Goal: Transaction & Acquisition: Book appointment/travel/reservation

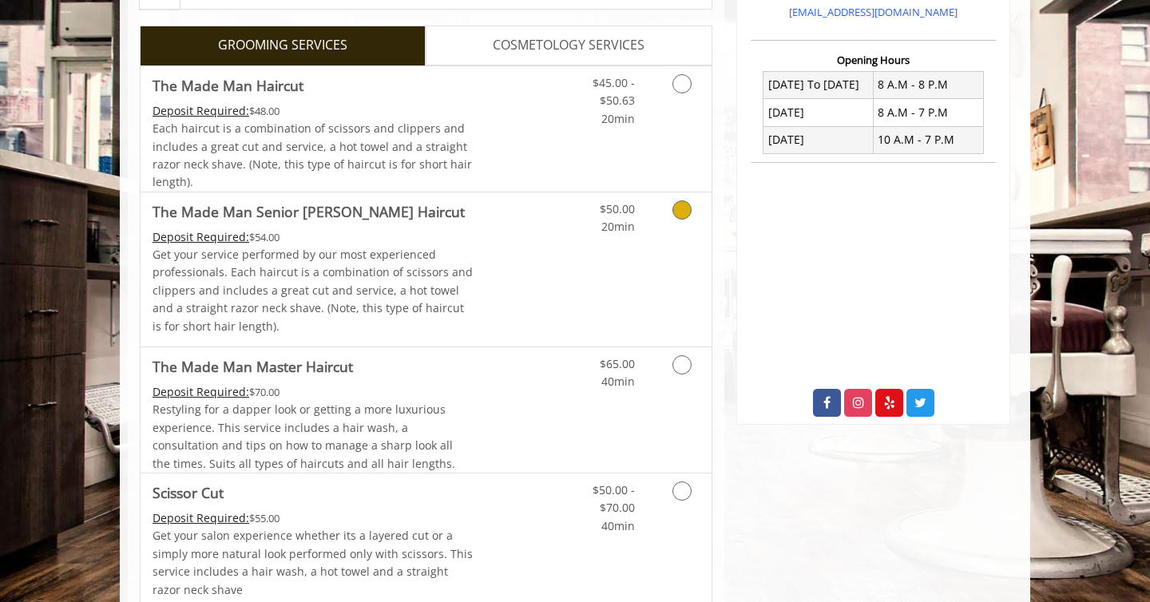
scroll to position [380, 0]
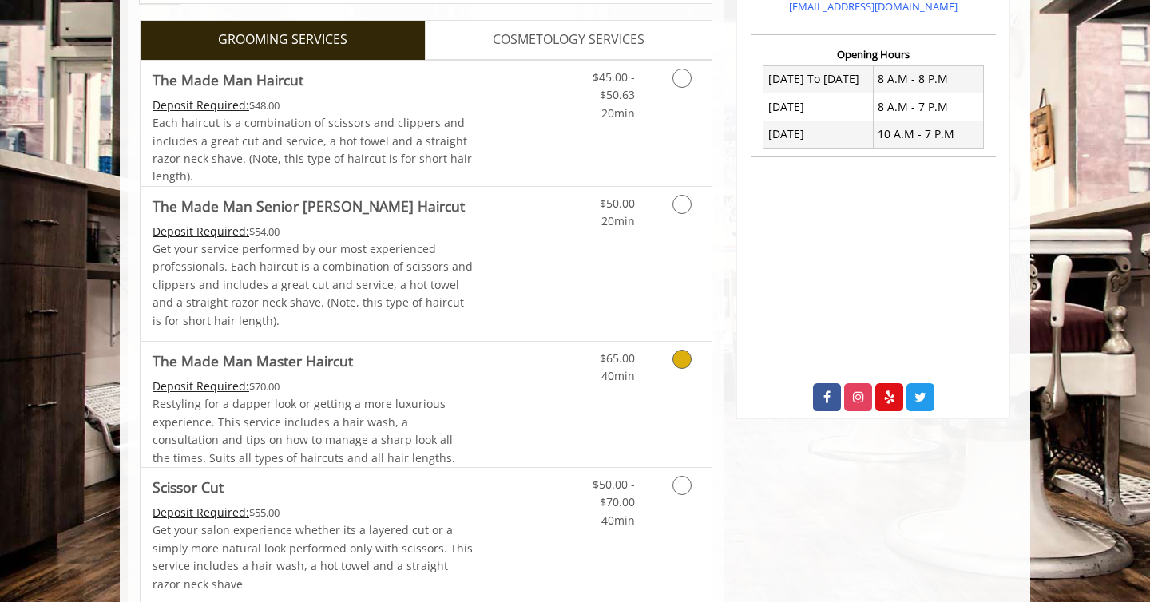
click at [671, 375] on link "Grooming services" at bounding box center [679, 364] width 41 height 44
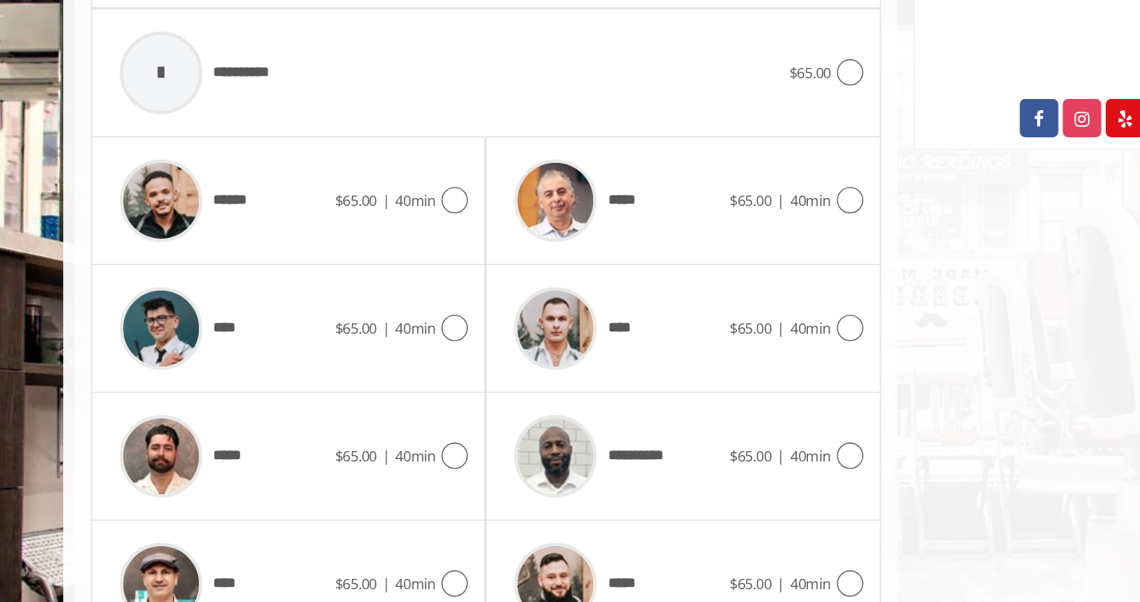
scroll to position [672, 0]
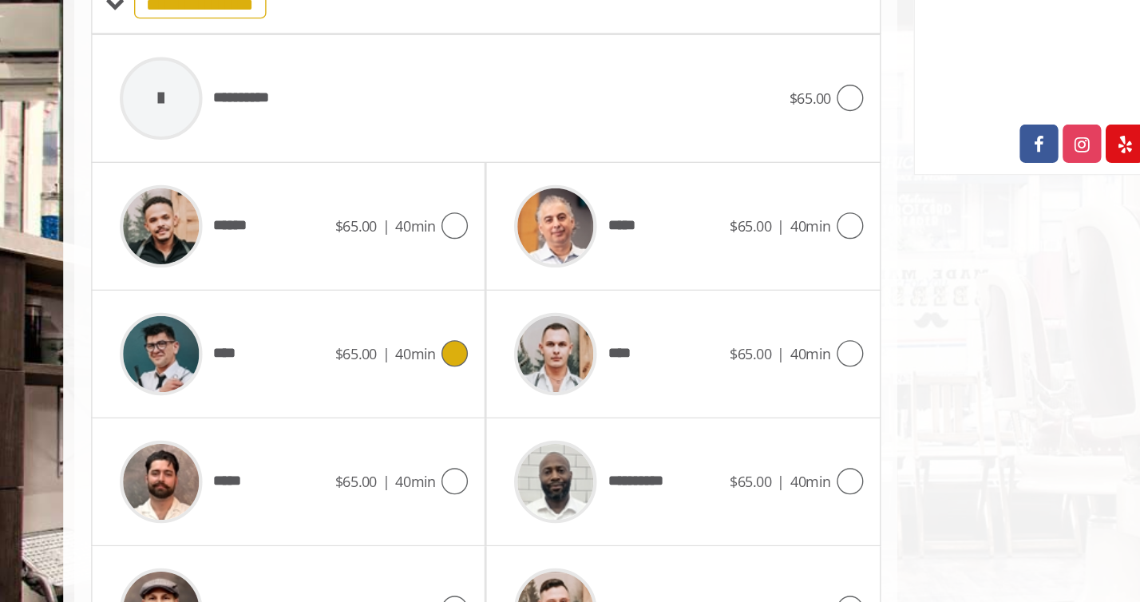
click at [358, 266] on div "**** $65.00 | 40min" at bounding box center [278, 257] width 260 height 76
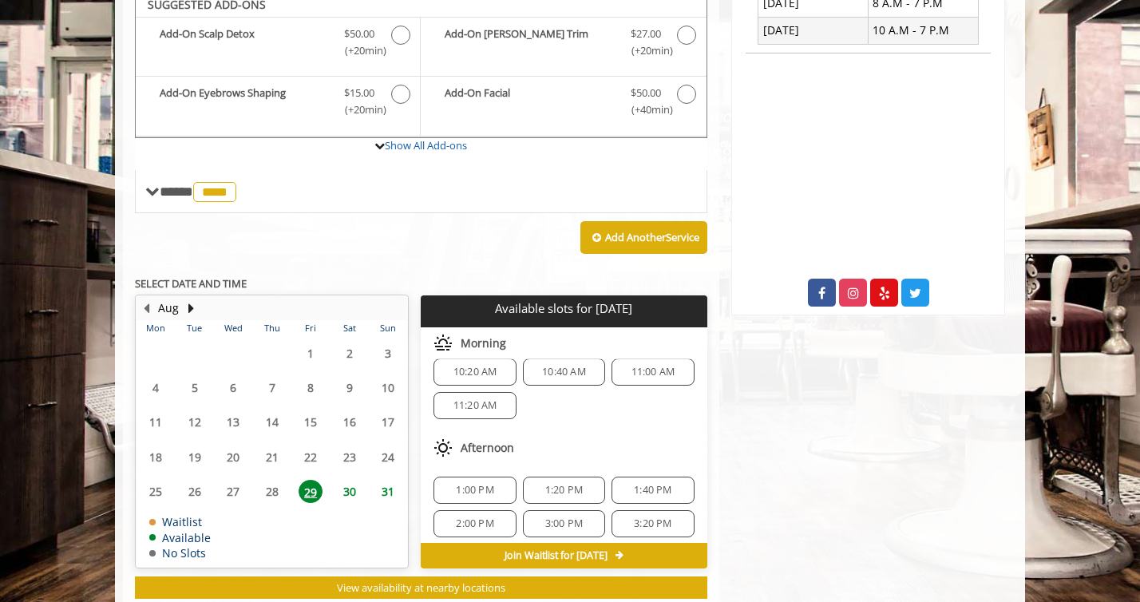
scroll to position [0, 0]
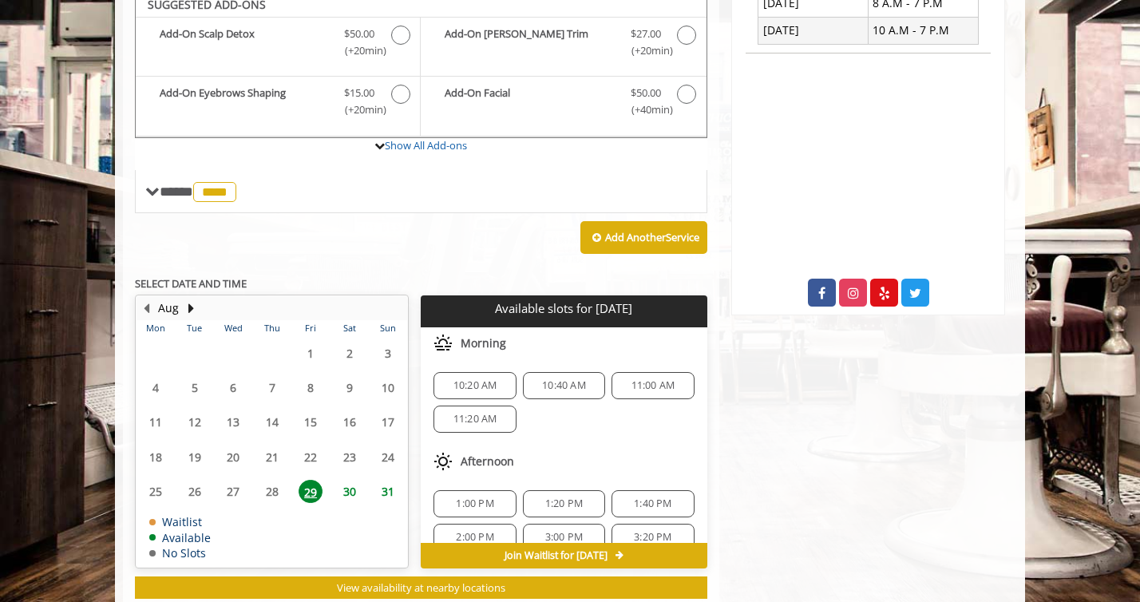
click at [565, 384] on span "10:40 AM" at bounding box center [564, 385] width 44 height 13
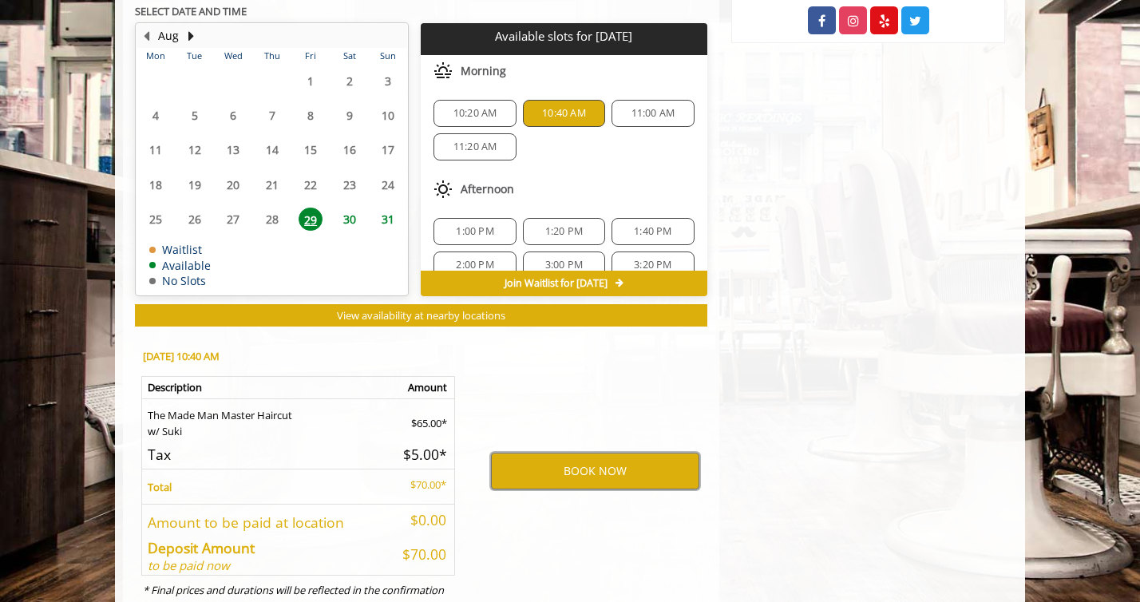
scroll to position [779, 0]
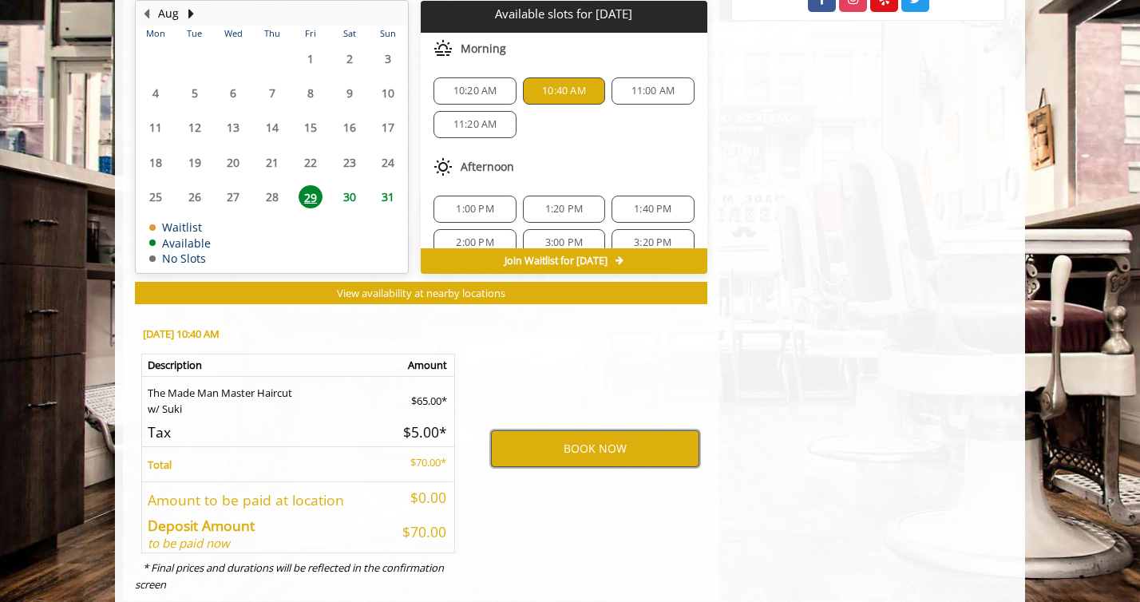
click at [622, 446] on button "BOOK NOW" at bounding box center [595, 448] width 208 height 37
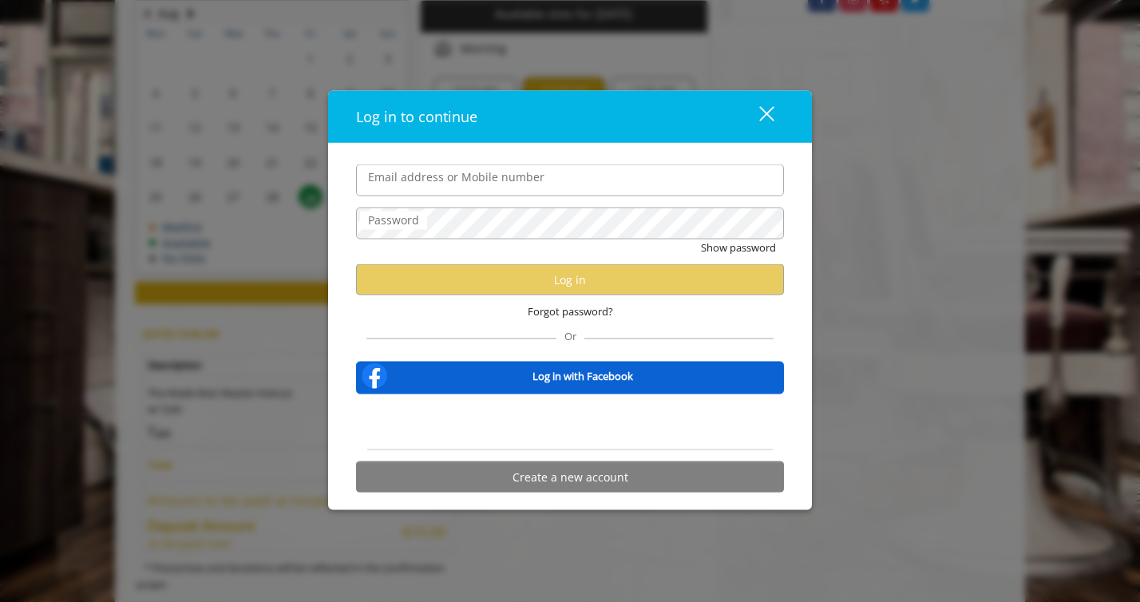
click at [620, 166] on input "Email address or Mobile number" at bounding box center [570, 181] width 428 height 32
click at [485, 180] on label "Email address or Mobile number" at bounding box center [456, 178] width 192 height 18
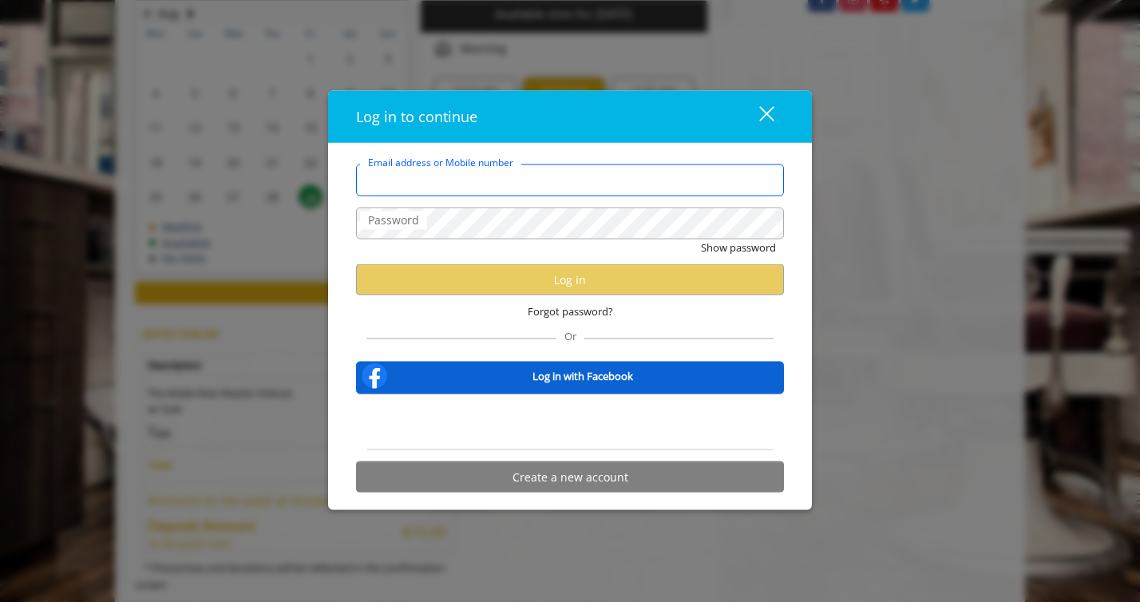
click at [485, 180] on input "Email address or Mobile number" at bounding box center [570, 181] width 428 height 32
type input "**********"
click at [664, 339] on div "Or" at bounding box center [570, 333] width 406 height 11
click at [628, 486] on button "Create a new account" at bounding box center [570, 477] width 428 height 31
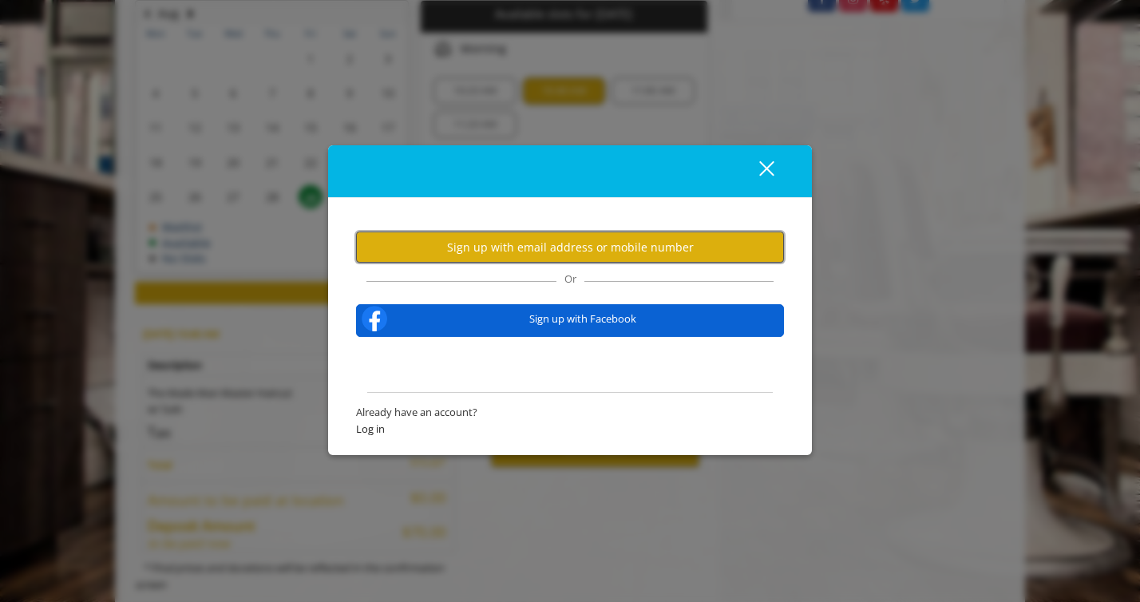
click at [622, 250] on button "Sign up with email address or mobile number" at bounding box center [570, 247] width 428 height 31
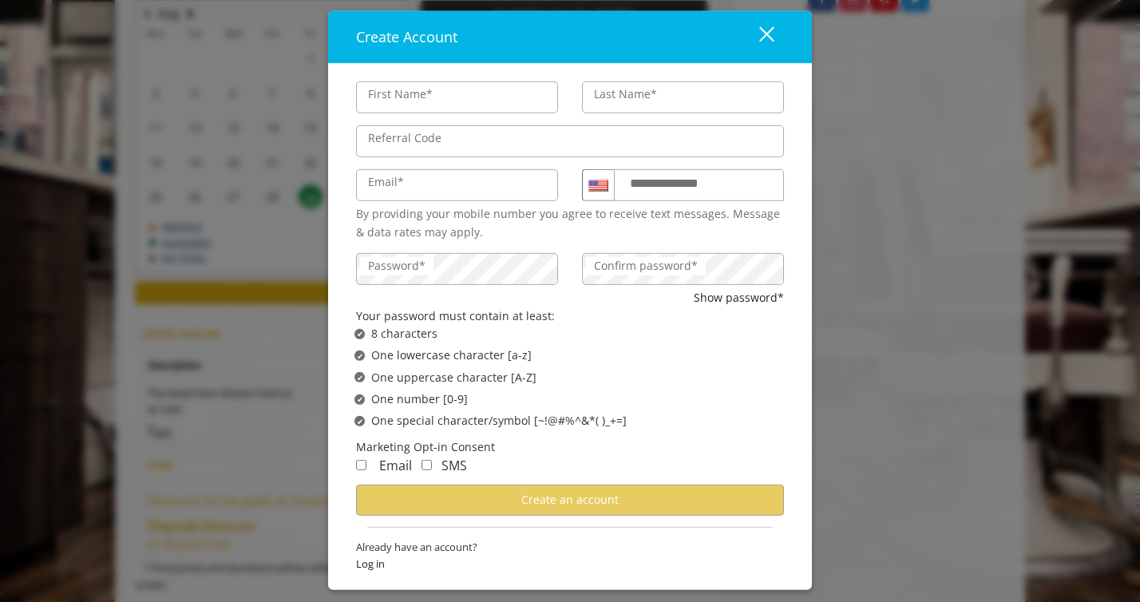
click at [462, 90] on input "First Name*" at bounding box center [457, 97] width 202 height 32
type input "***"
type input "*"
click at [760, 32] on div "close" at bounding box center [757, 38] width 32 height 24
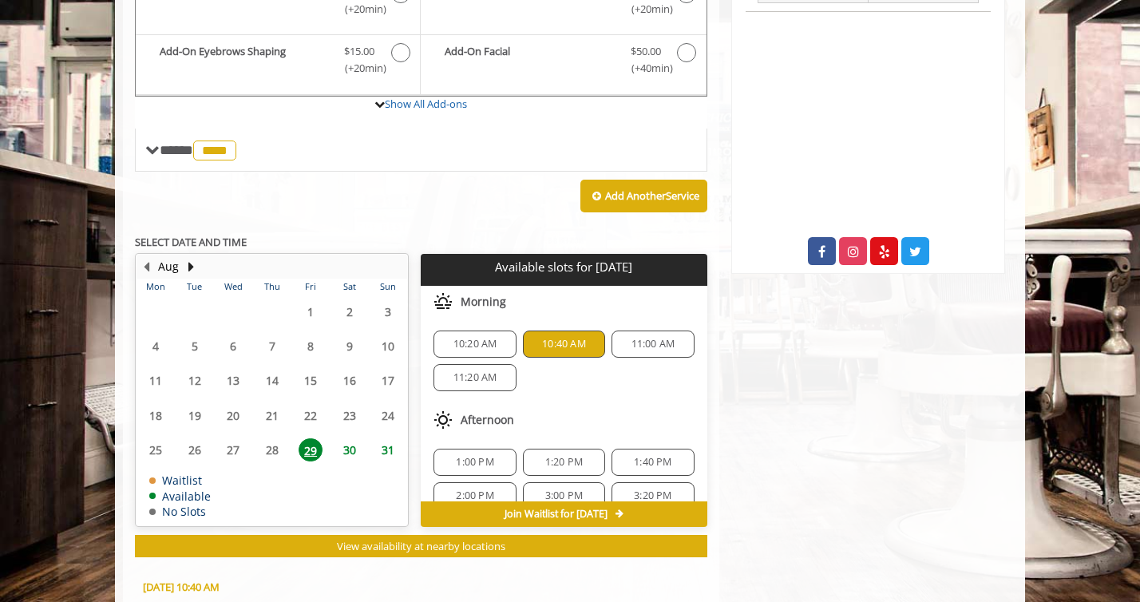
scroll to position [817, 0]
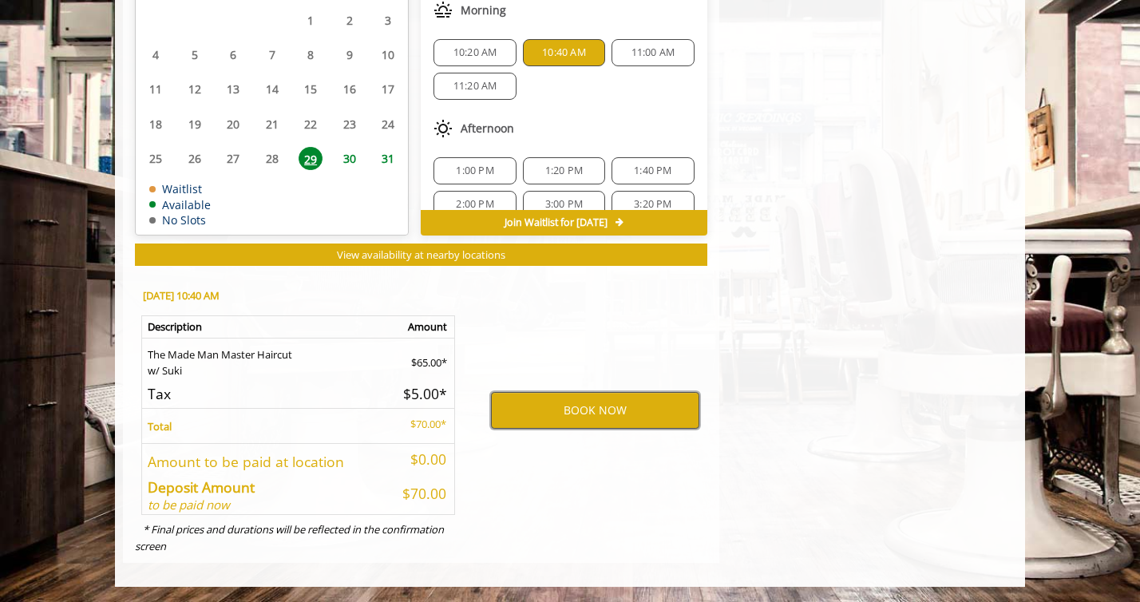
click at [525, 411] on button "BOOK NOW" at bounding box center [595, 410] width 208 height 37
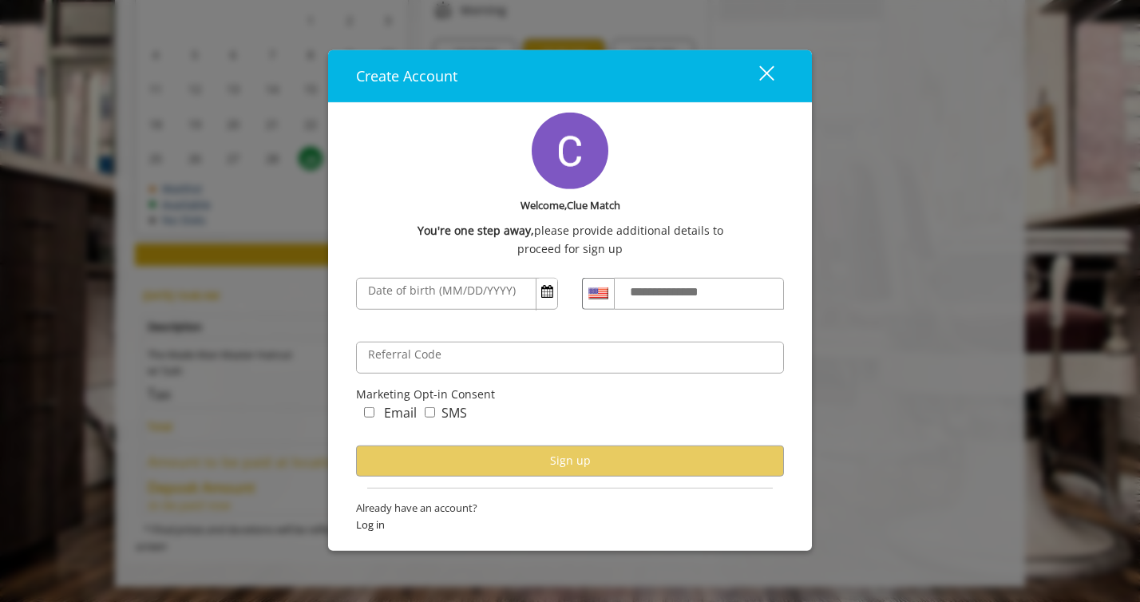
click at [763, 70] on div "close dialog" at bounding box center [766, 72] width 15 height 15
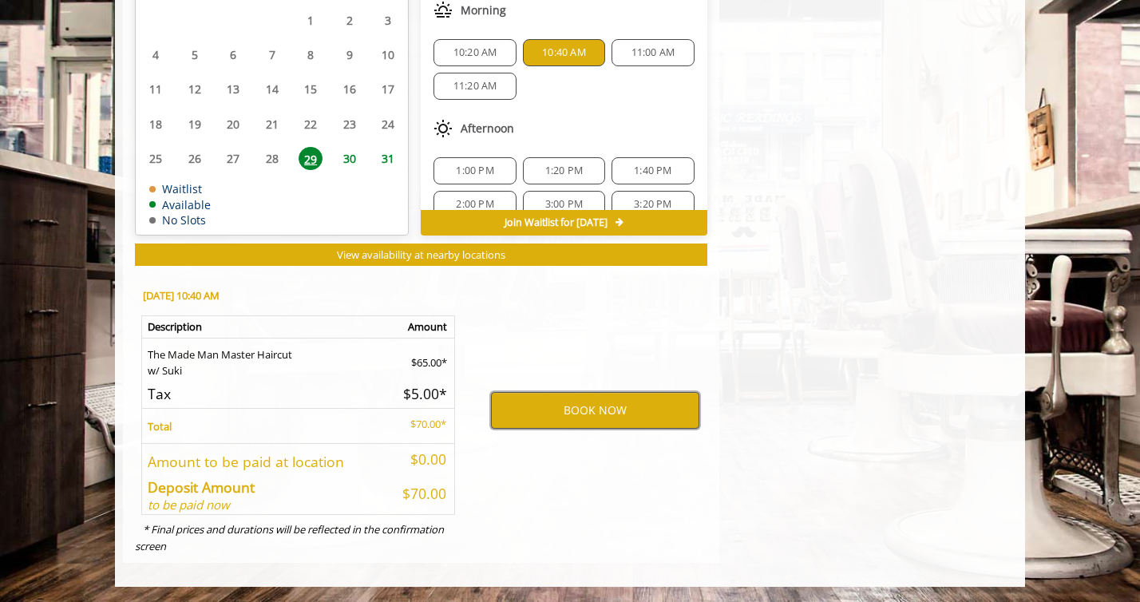
click at [541, 405] on button "BOOK NOW" at bounding box center [595, 410] width 208 height 37
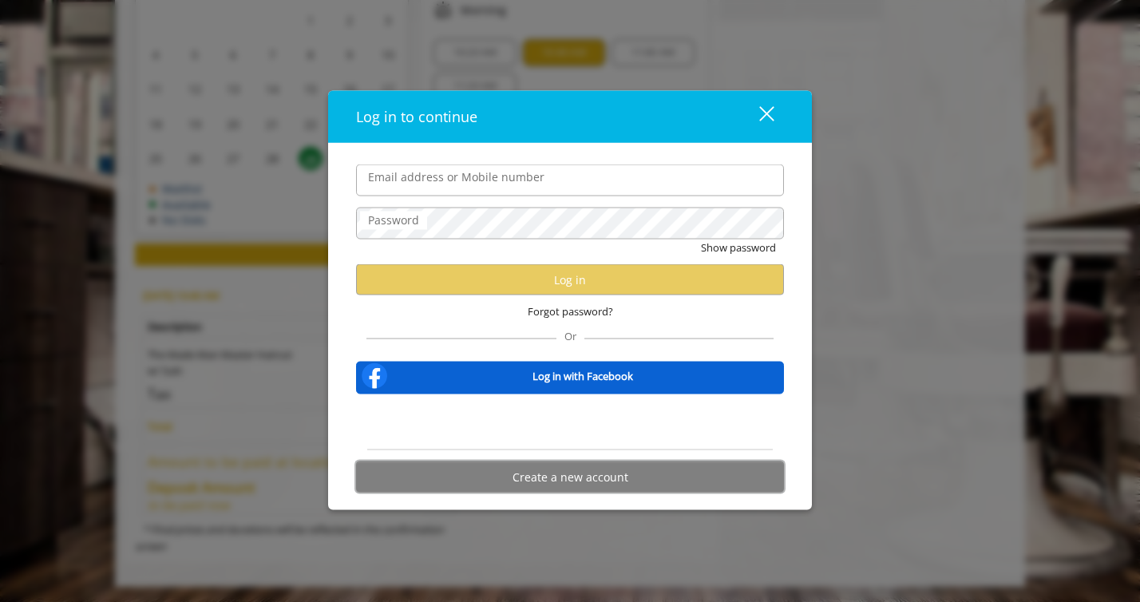
click at [587, 483] on button "Create a new account" at bounding box center [570, 477] width 428 height 31
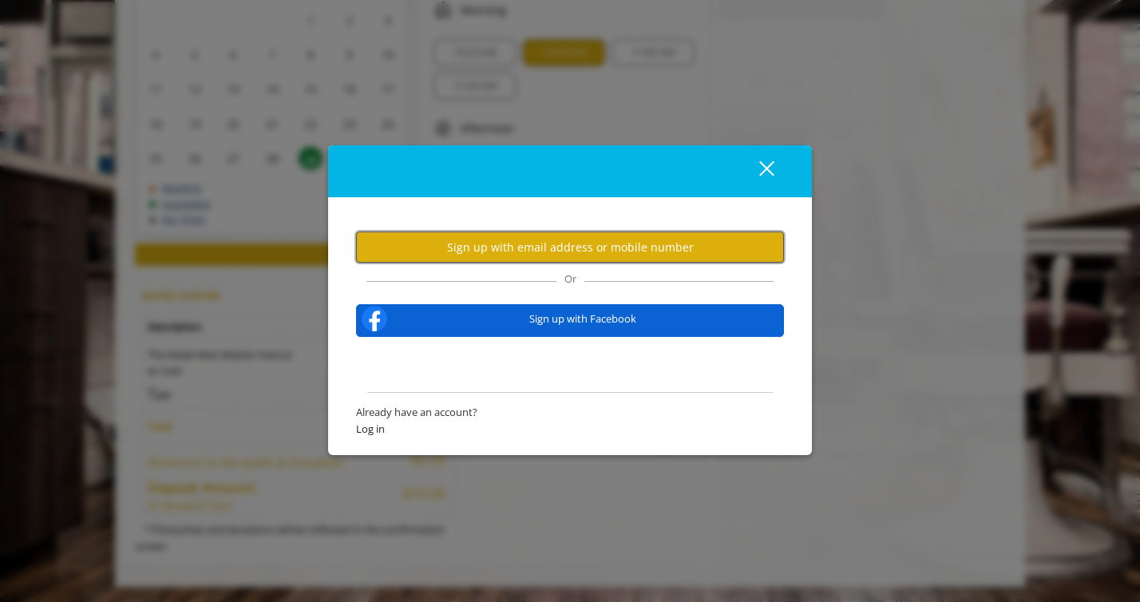
click at [615, 241] on button "Sign up with email address or mobile number" at bounding box center [570, 247] width 428 height 31
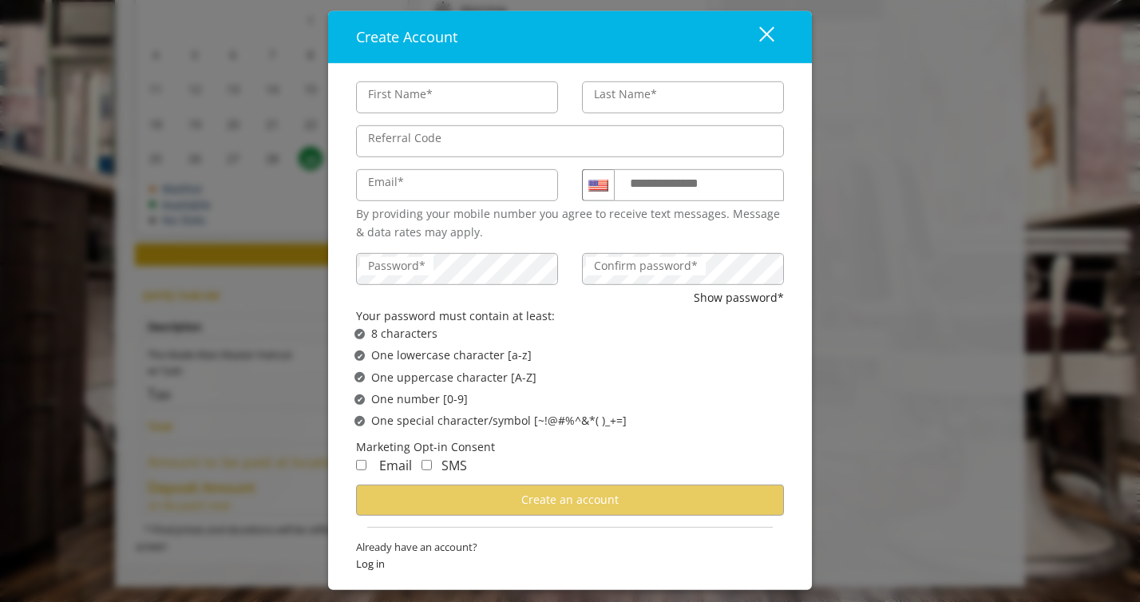
type input "***"
type input "*"
type input "**********"
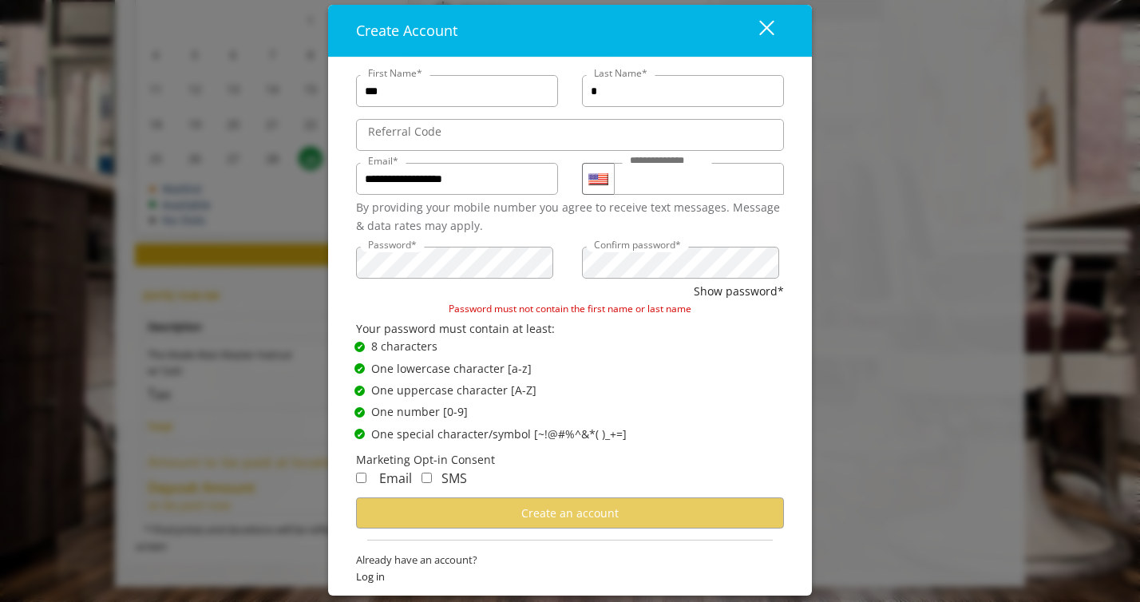
click at [715, 364] on div "✔ Password Satisfies One lowercase character [a-z]" at bounding box center [576, 368] width 442 height 18
click at [583, 359] on div "✔ Password Satisfies One lowercase character [a-z]" at bounding box center [576, 368] width 442 height 18
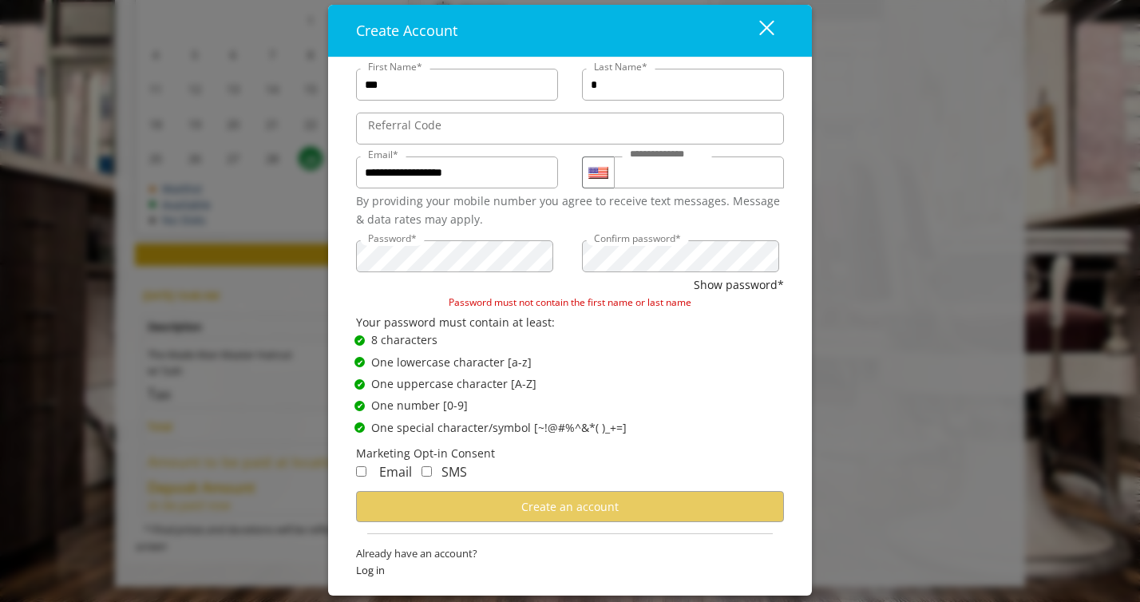
click at [420, 477] on div "SMS" at bounding box center [439, 472] width 55 height 21
click at [368, 472] on div "Email" at bounding box center [384, 472] width 56 height 21
click at [561, 423] on span "One special character/symbol [~!@#%^&*( )_+=]" at bounding box center [499, 428] width 256 height 18
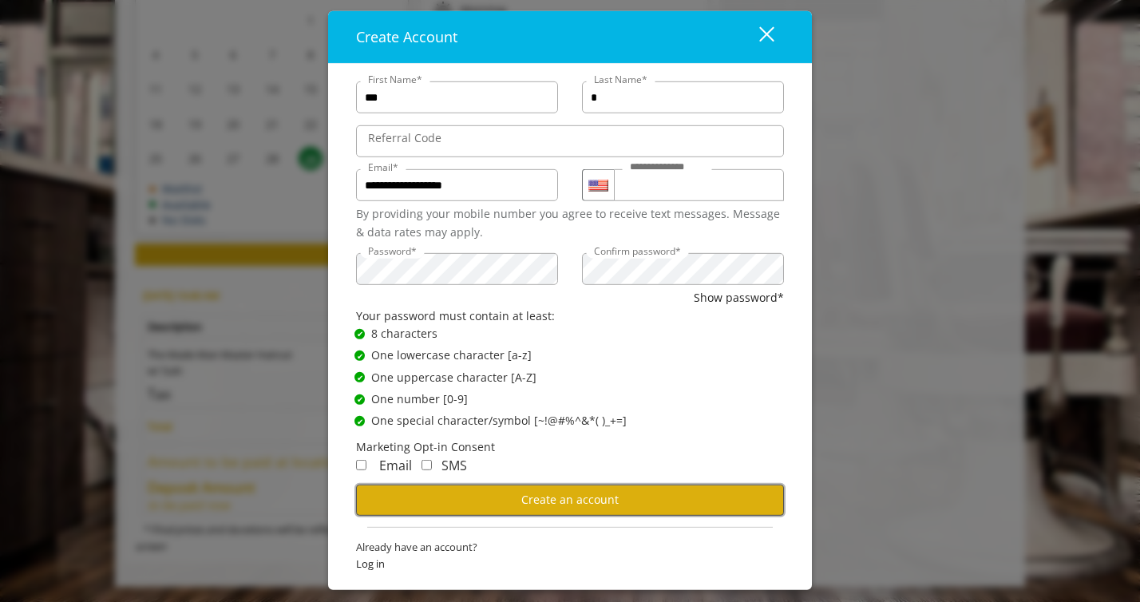
click at [512, 501] on button "Create an account" at bounding box center [570, 500] width 428 height 31
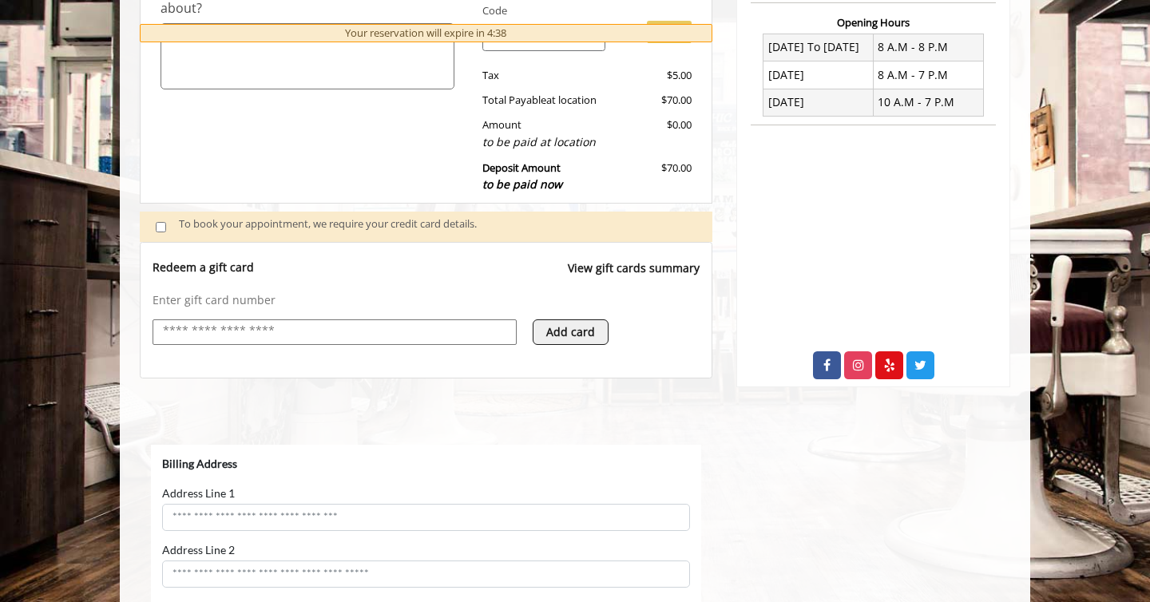
select select "***"
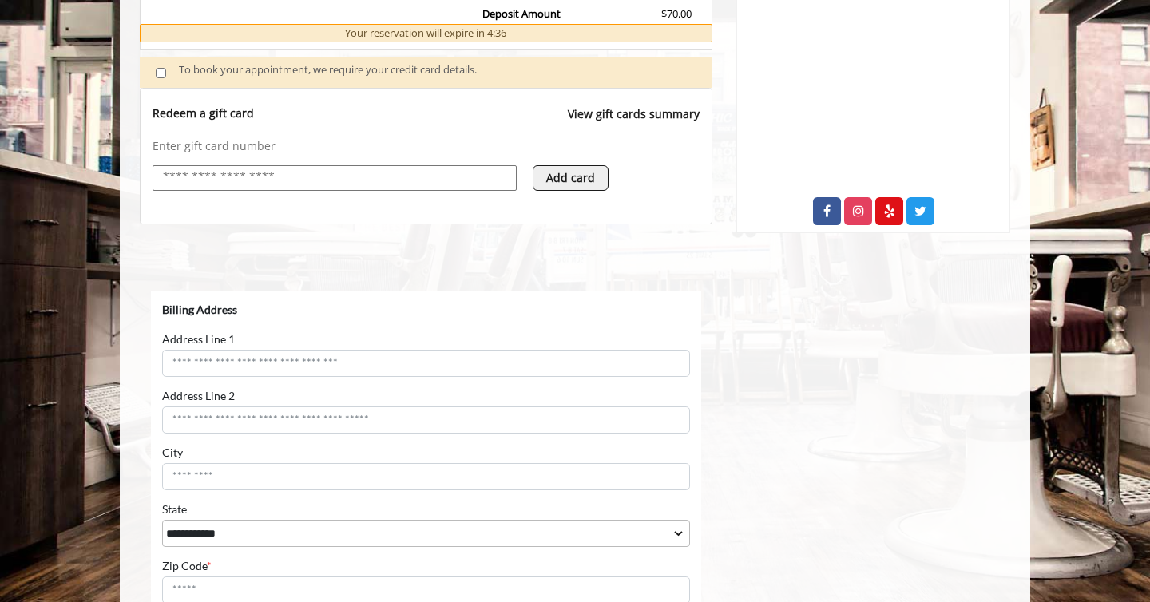
scroll to position [569, 0]
drag, startPoint x: 569, startPoint y: 170, endPoint x: 486, endPoint y: 246, distance: 111.9
click at [486, 246] on div "**********" at bounding box center [426, 213] width 573 height 1169
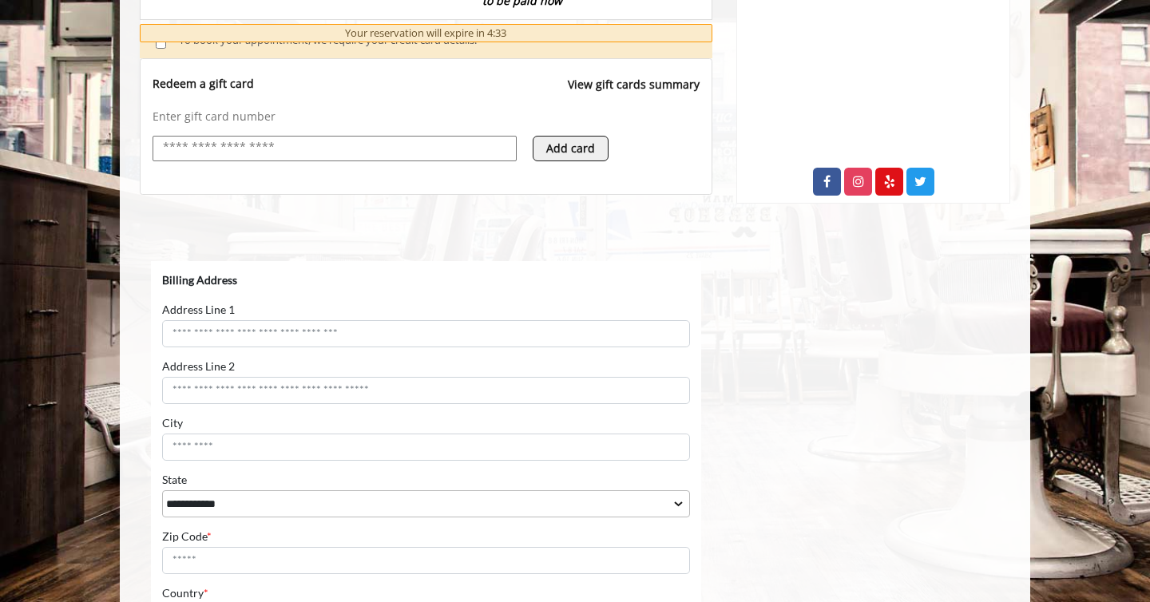
scroll to position [577, 0]
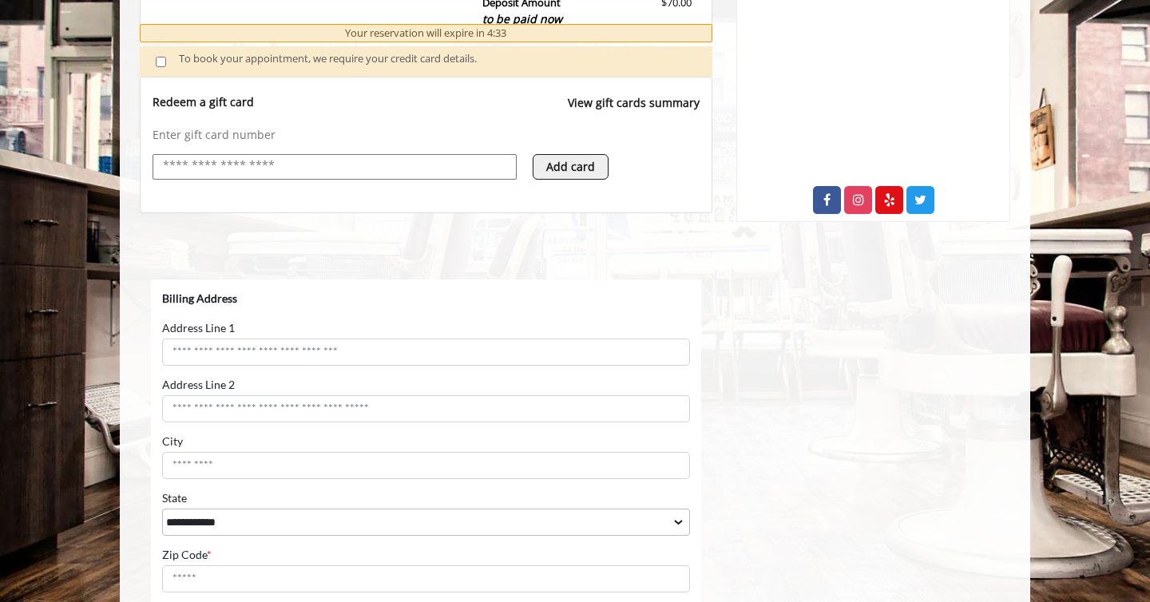
click at [580, 161] on button "Add card" at bounding box center [571, 167] width 76 height 26
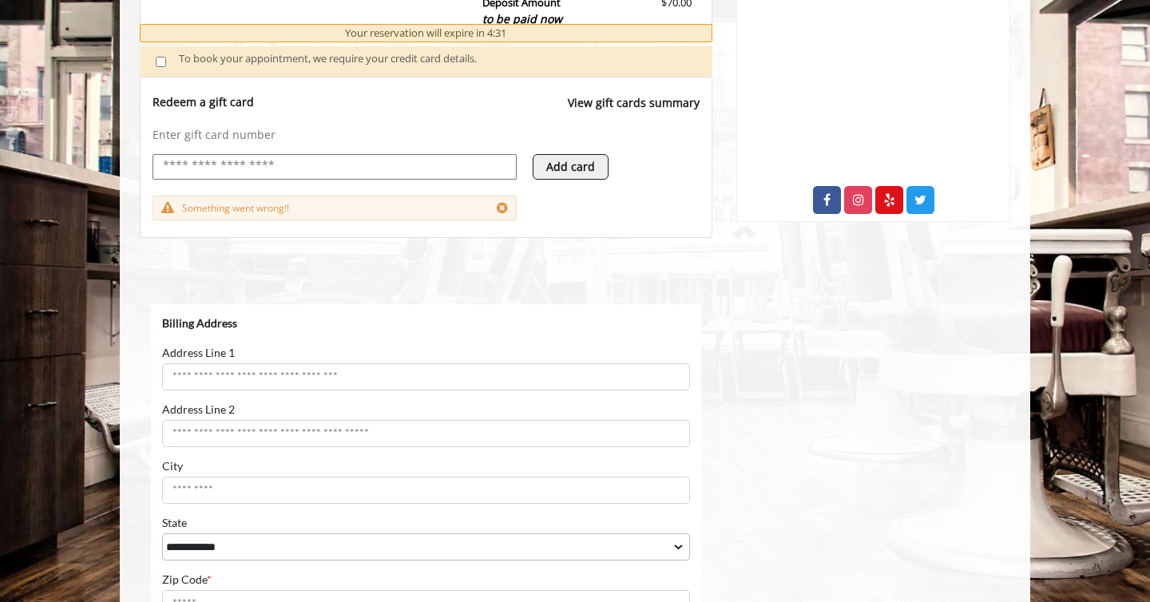
click at [402, 159] on input "text" at bounding box center [334, 166] width 347 height 19
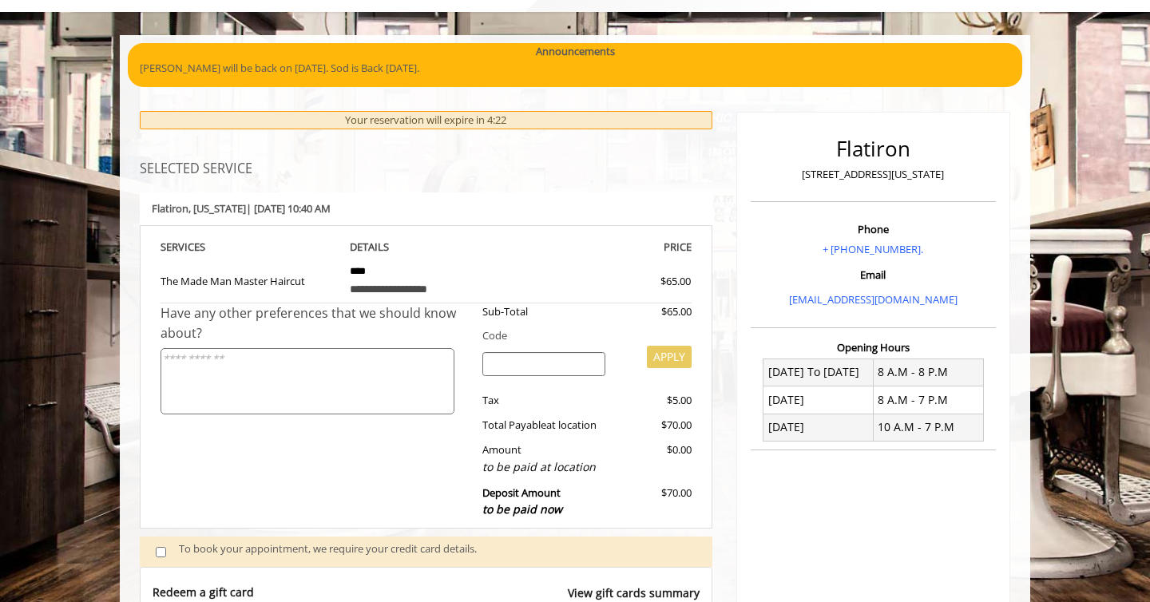
scroll to position [0, 0]
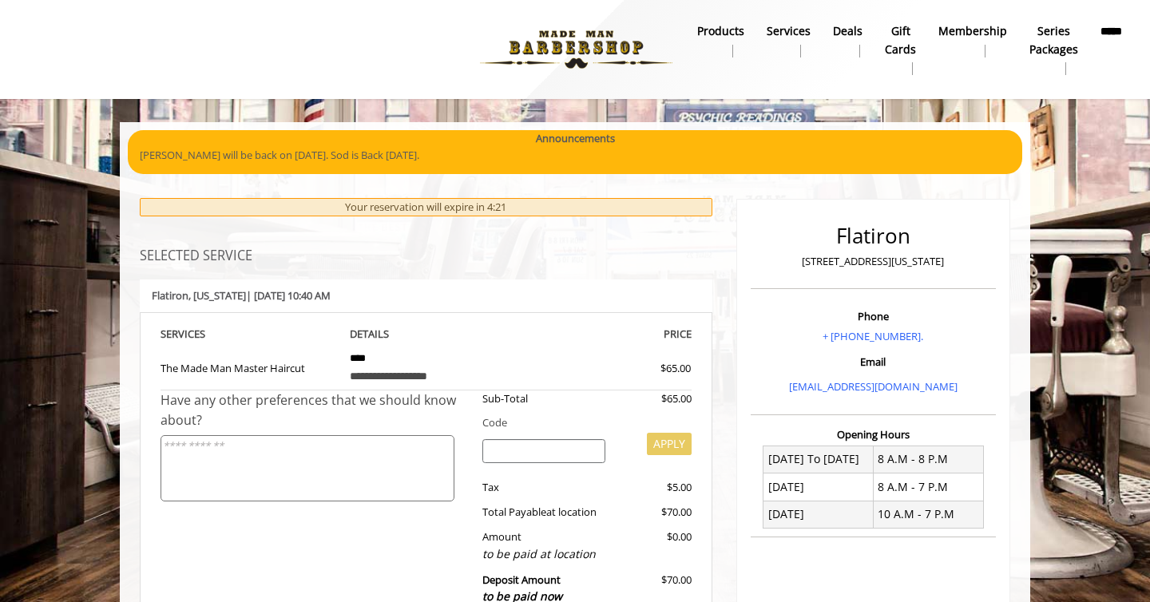
click at [605, 54] on img at bounding box center [576, 50] width 220 height 88
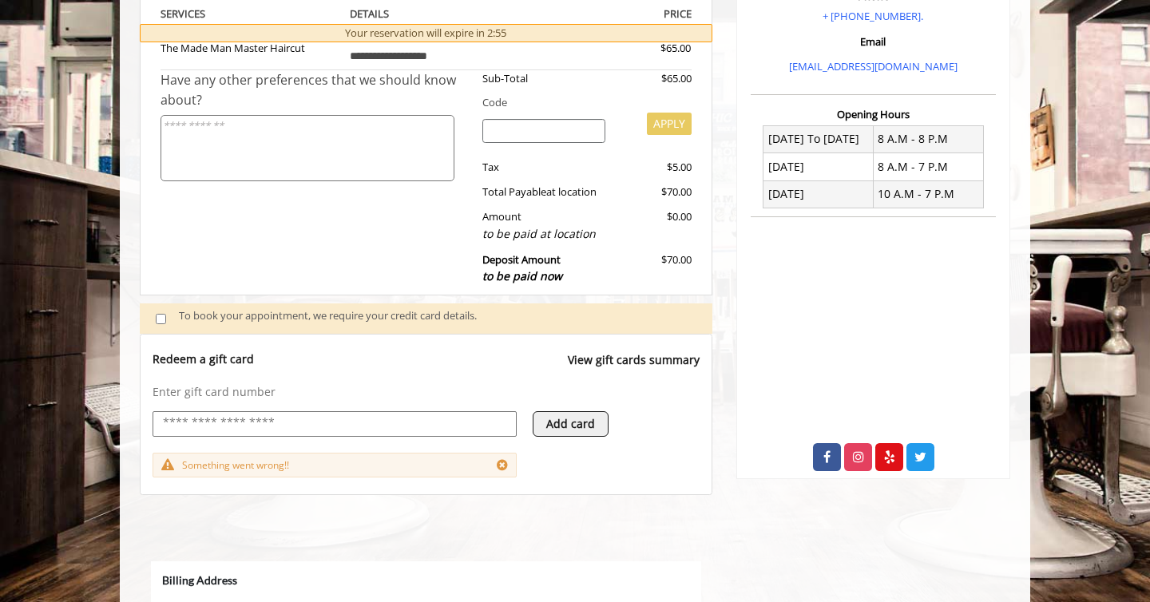
scroll to position [350, 0]
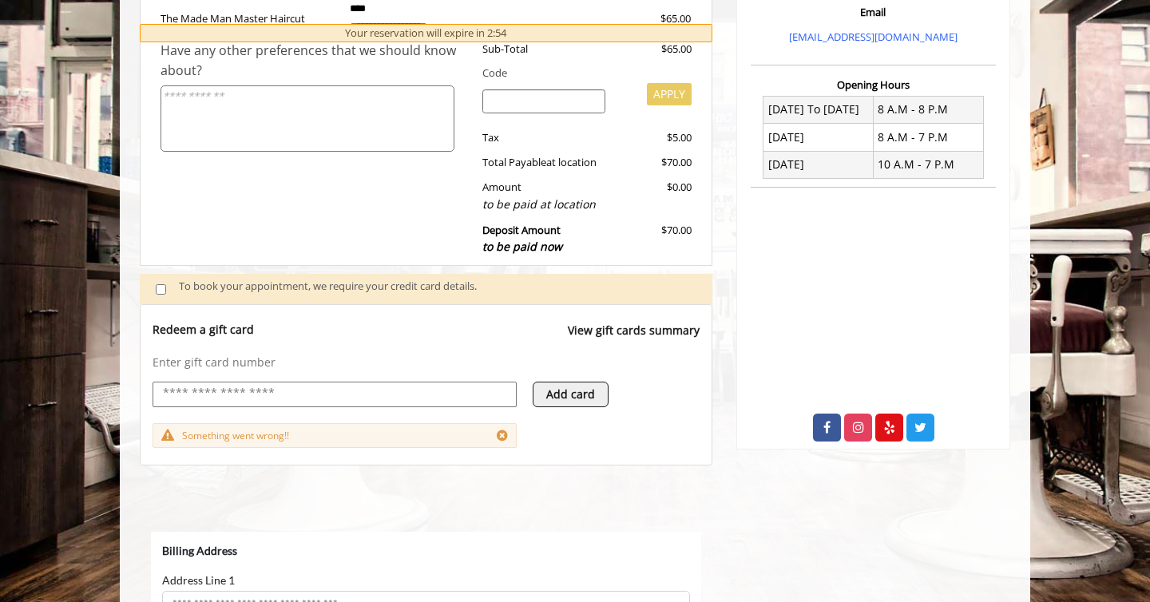
click at [406, 402] on input "text" at bounding box center [334, 393] width 347 height 19
paste input "**********"
type input "**********"
click at [585, 390] on button "Add card" at bounding box center [571, 395] width 76 height 26
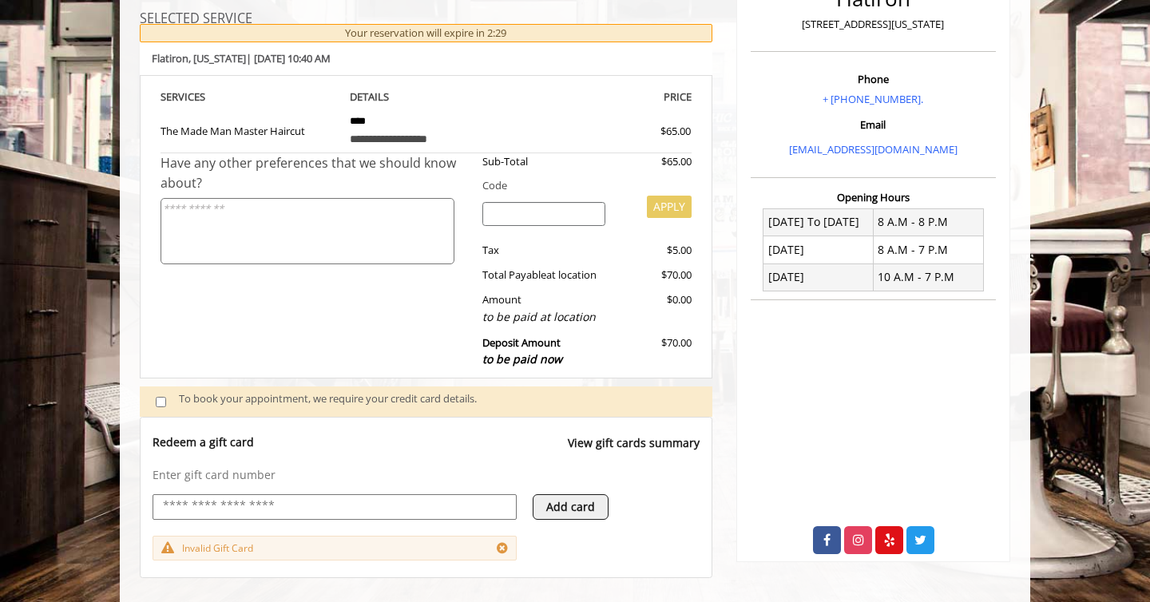
scroll to position [0, 0]
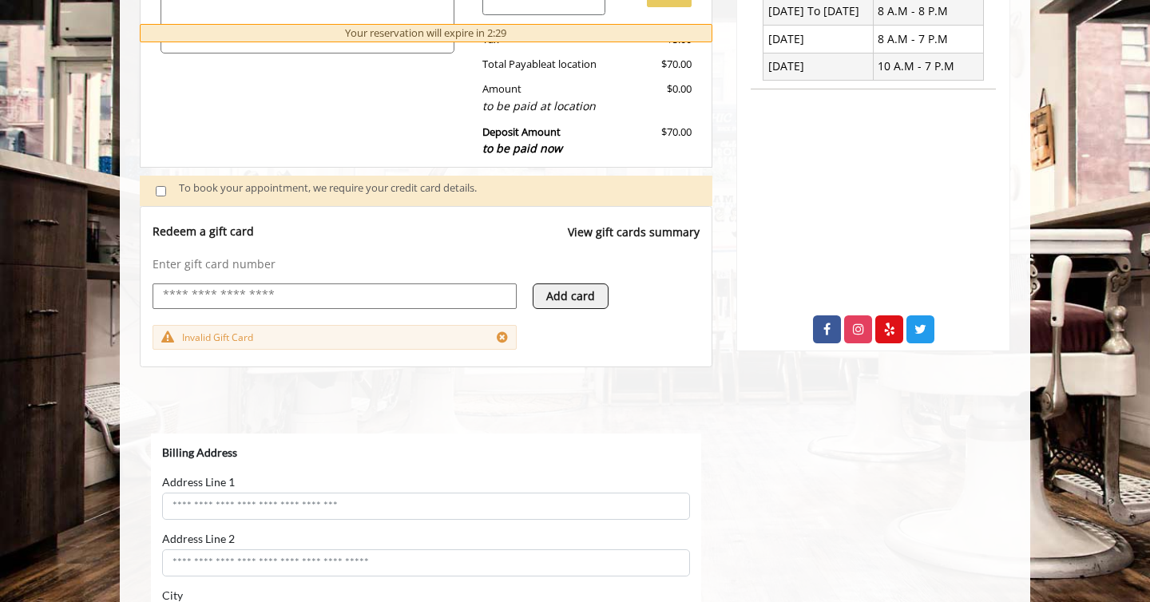
select select "***"
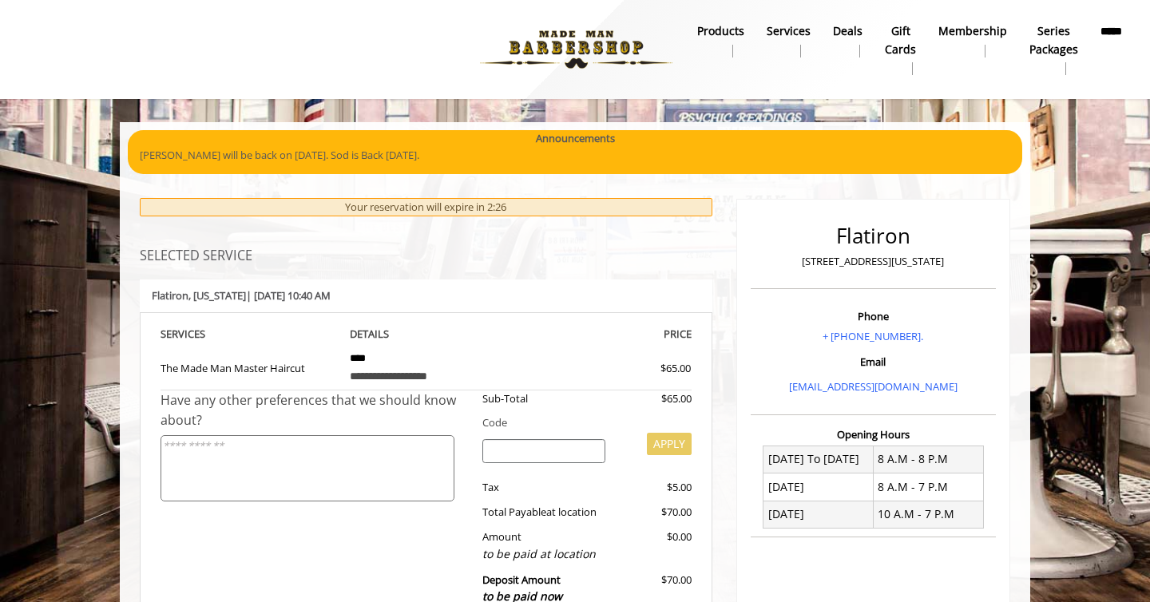
click at [541, 57] on img at bounding box center [576, 50] width 220 height 88
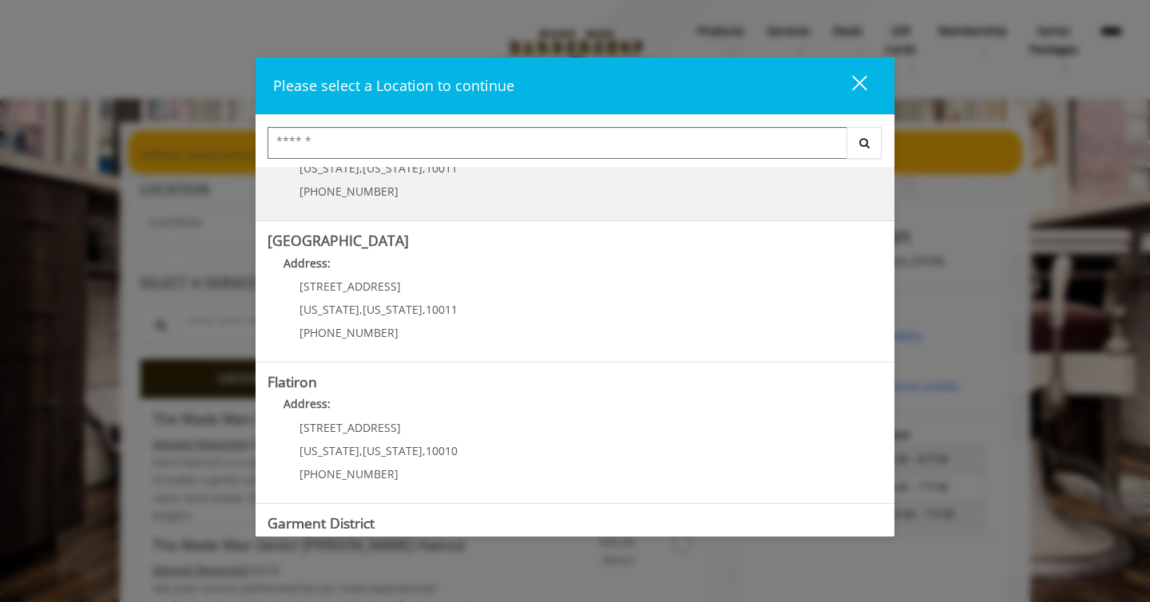
scroll to position [343, 0]
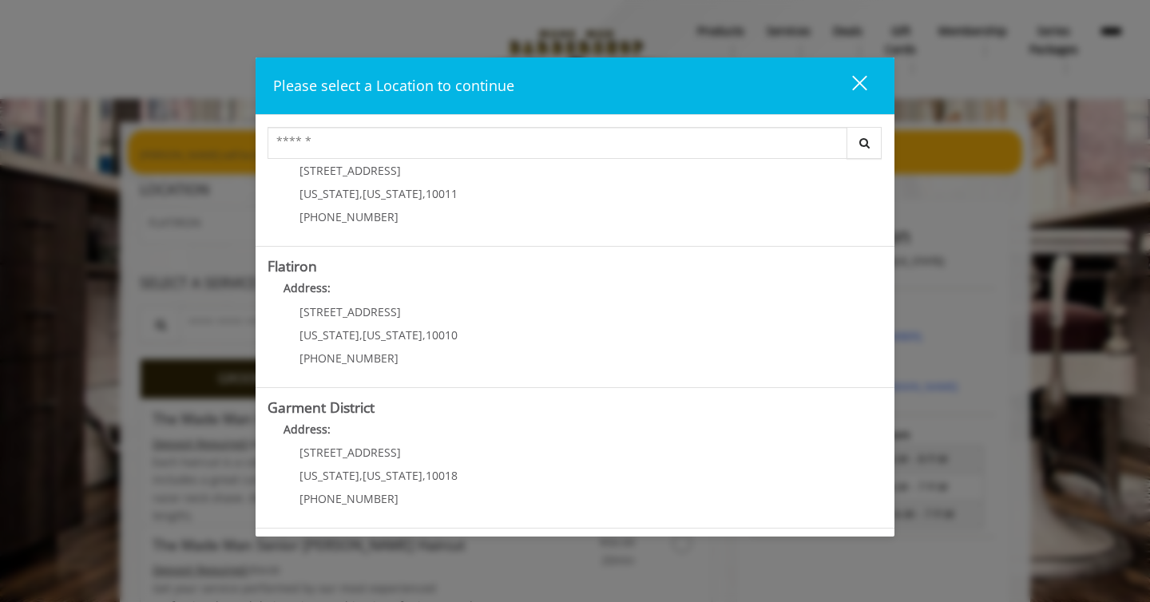
click at [490, 298] on "Address:" at bounding box center [575, 293] width 615 height 26
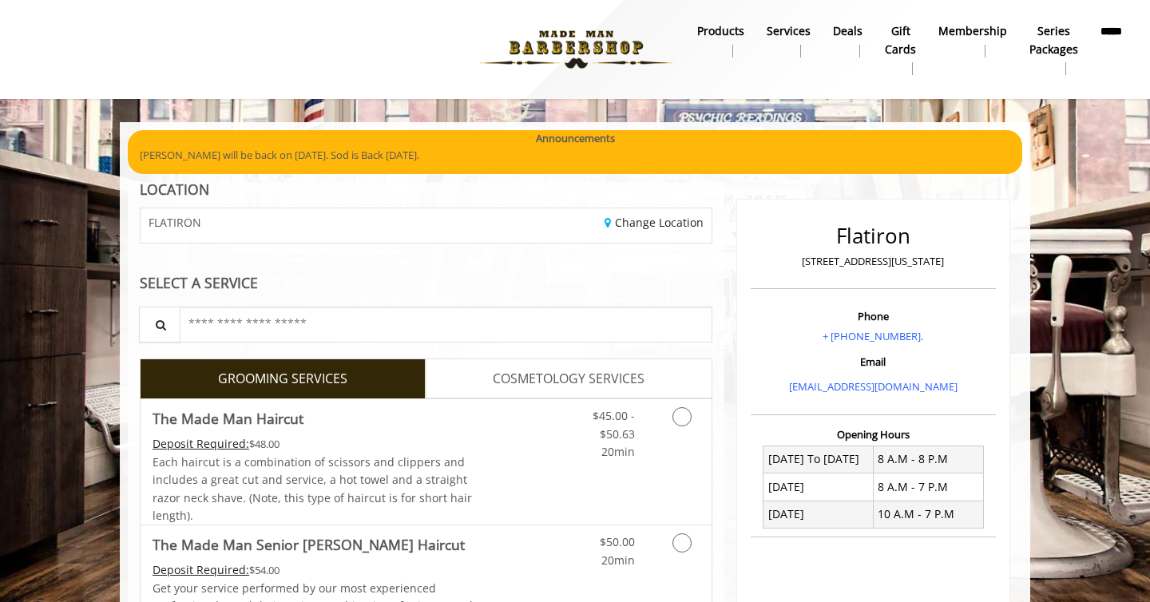
scroll to position [130, 0]
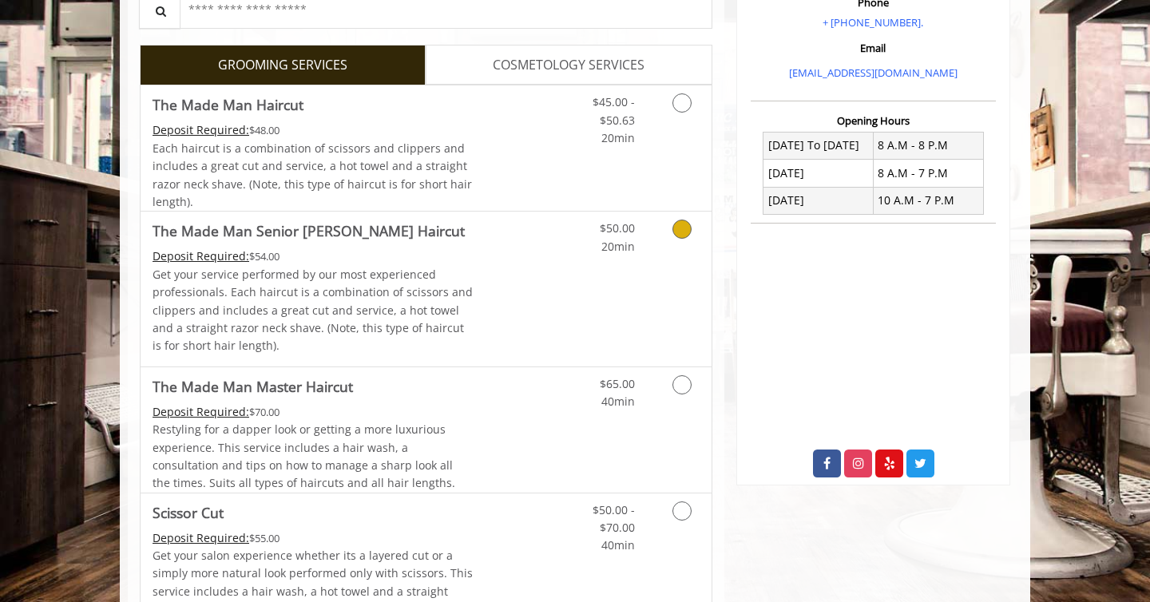
scroll to position [315, 0]
click at [562, 296] on link "Discounted Price" at bounding box center [521, 288] width 95 height 154
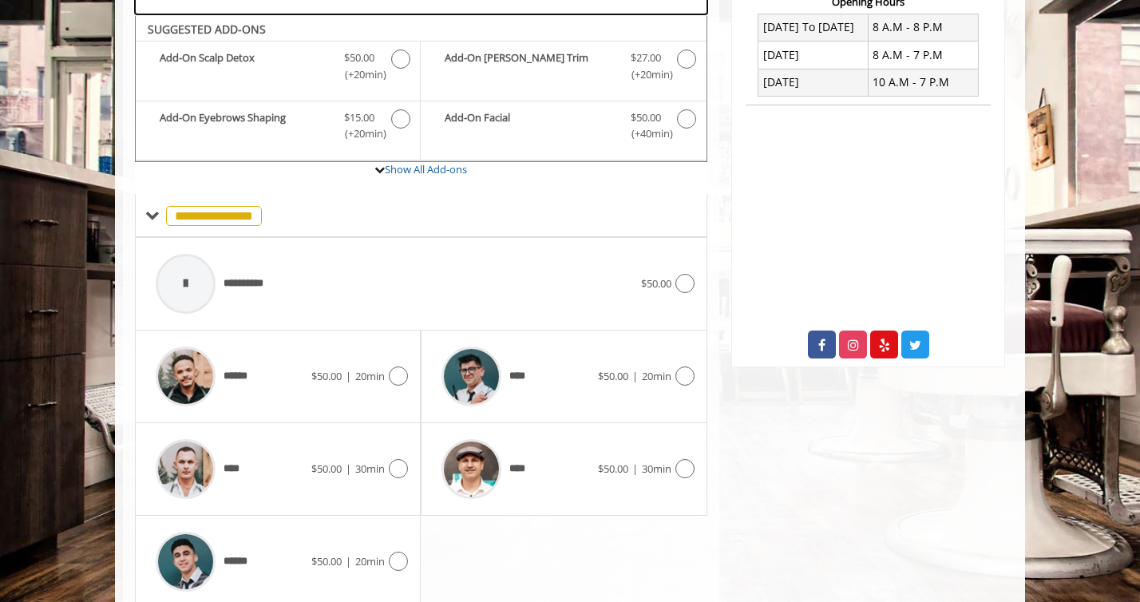
scroll to position [446, 0]
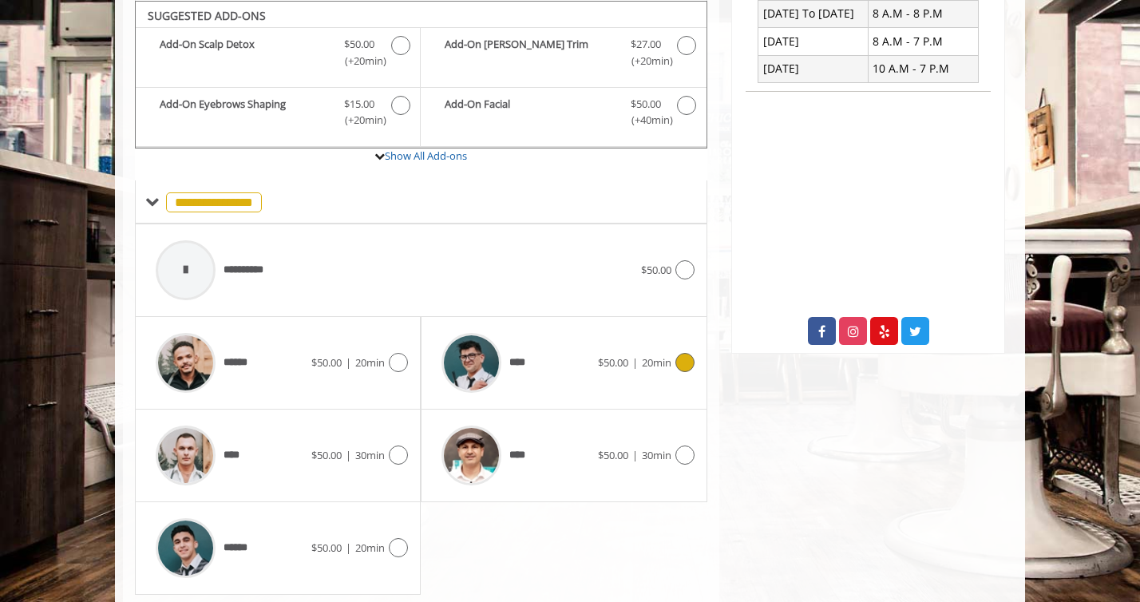
click at [666, 359] on span "20min" at bounding box center [657, 362] width 30 height 14
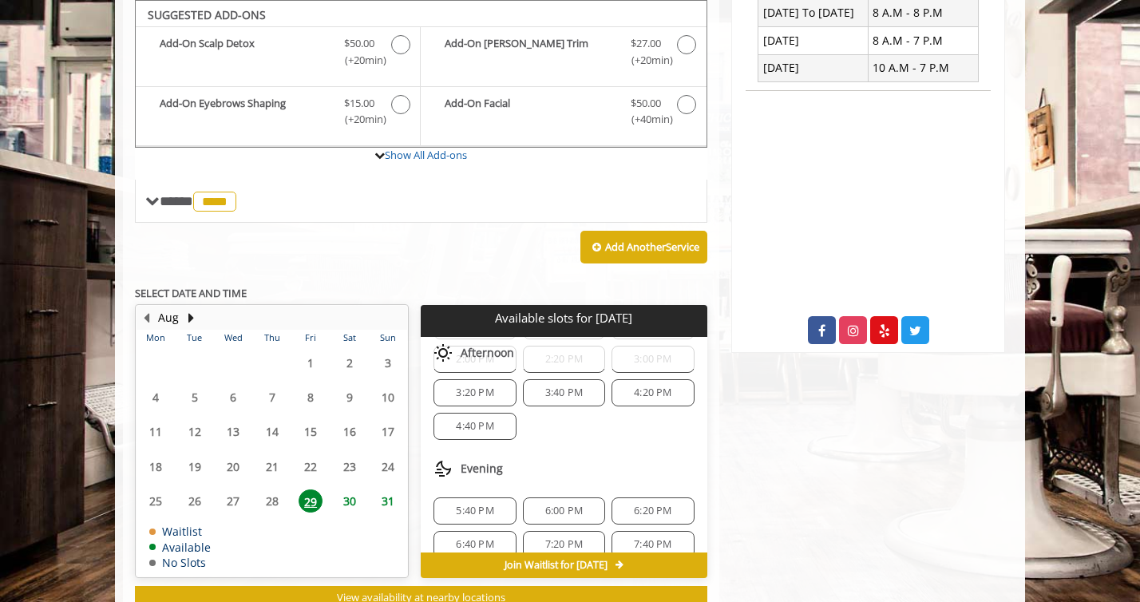
scroll to position [161, 0]
click at [608, 565] on span "Join Waitlist for Fri, Aug 29 2025" at bounding box center [556, 565] width 103 height 13
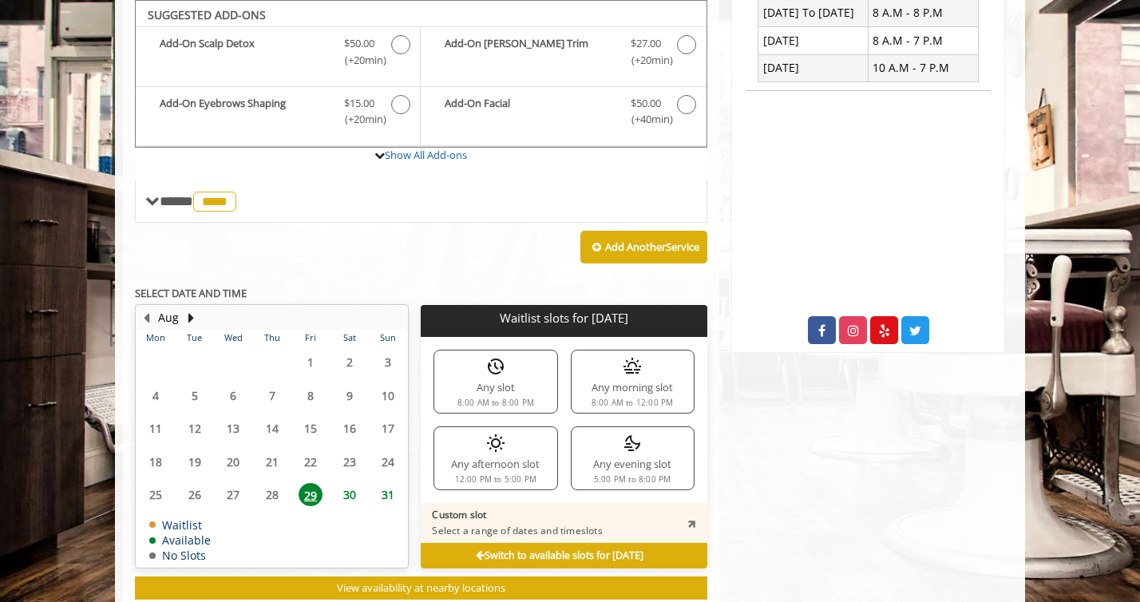
click at [343, 496] on span "30" at bounding box center [350, 494] width 24 height 23
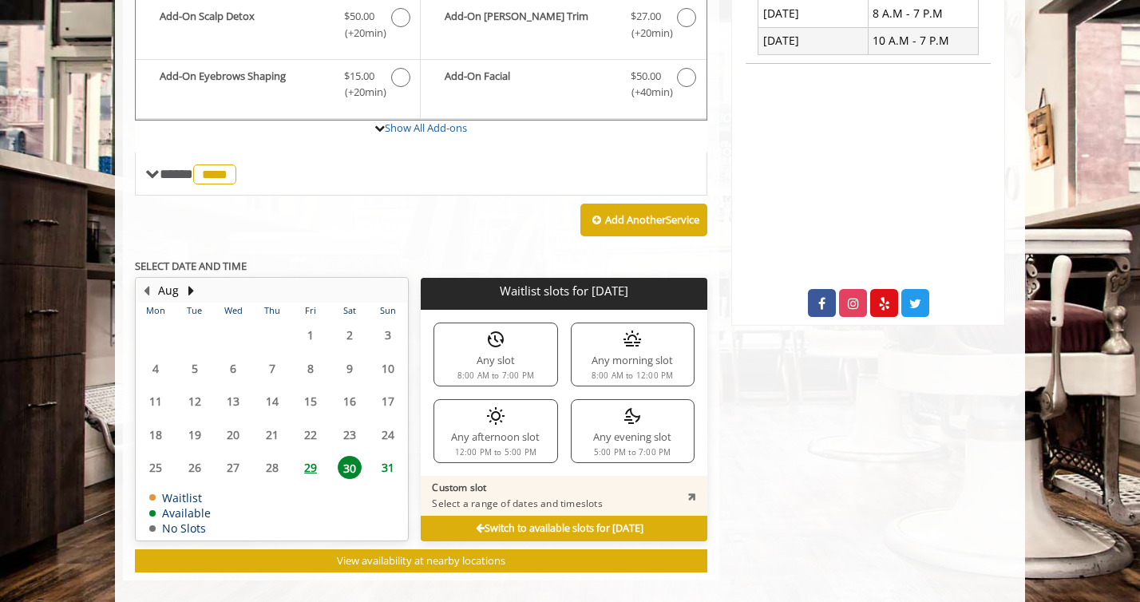
scroll to position [473, 0]
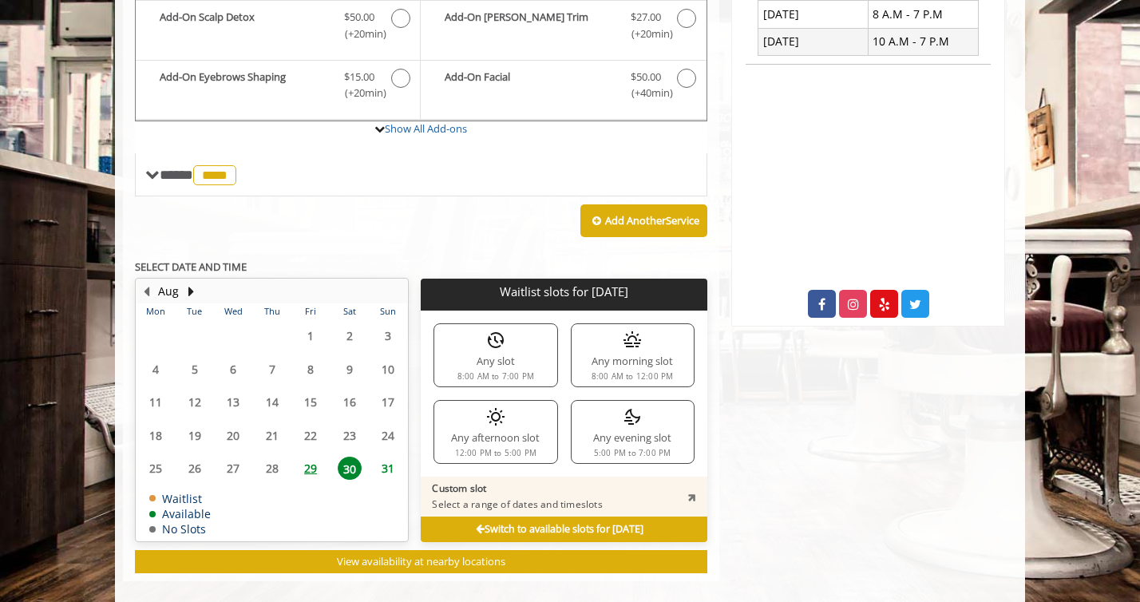
click at [569, 525] on b "Switch to available slots for Sat, Aug 30 2025" at bounding box center [560, 529] width 168 height 14
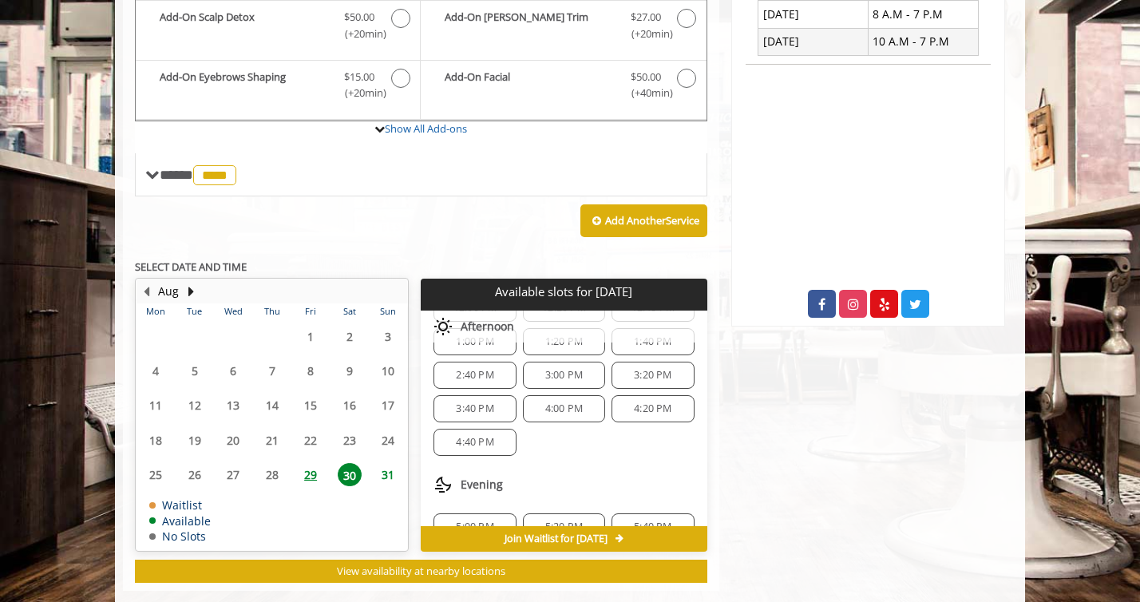
scroll to position [307, 0]
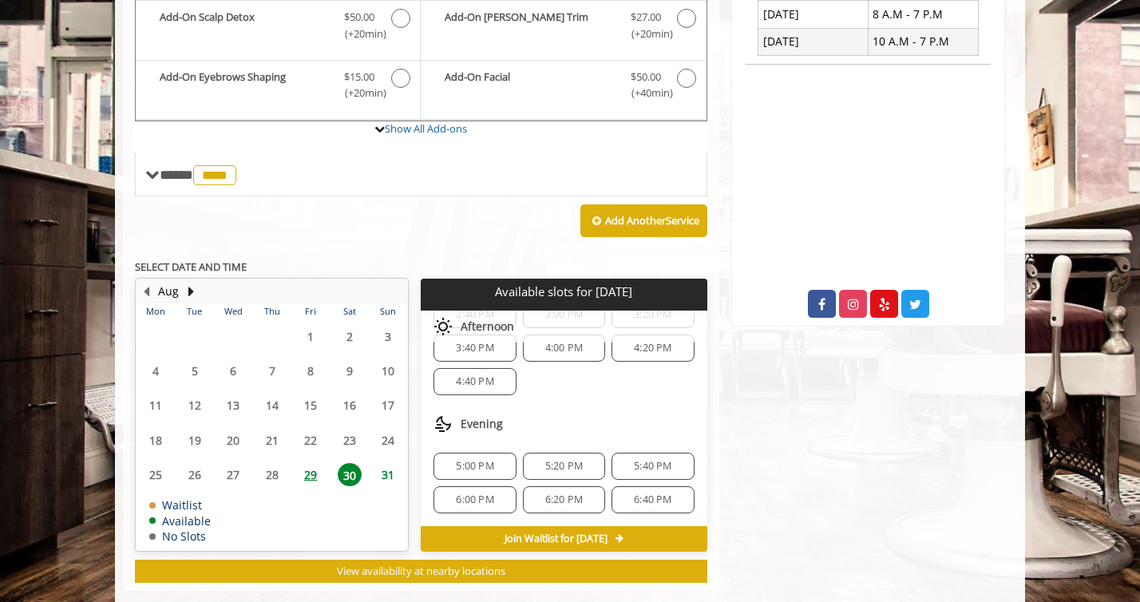
click at [384, 472] on span "31" at bounding box center [388, 474] width 24 height 23
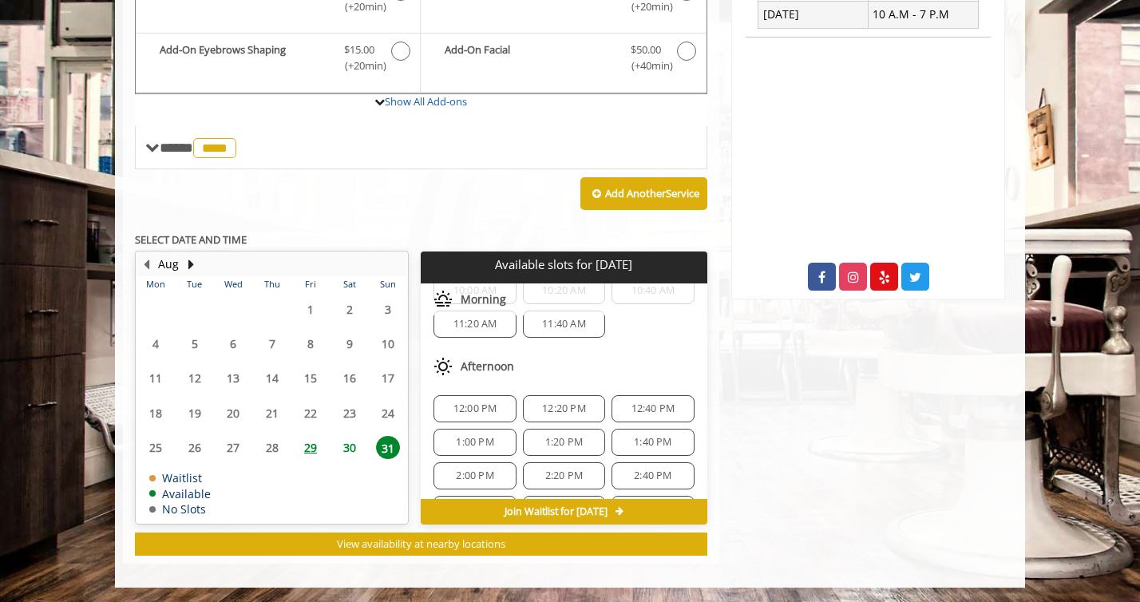
scroll to position [0, 0]
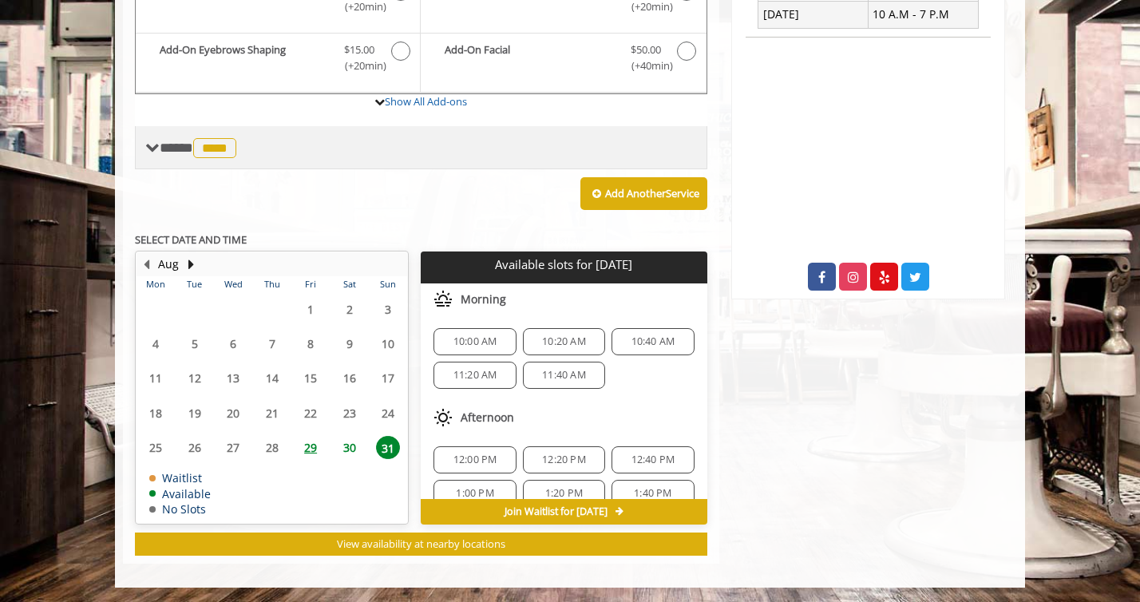
click at [145, 153] on span at bounding box center [152, 148] width 14 height 14
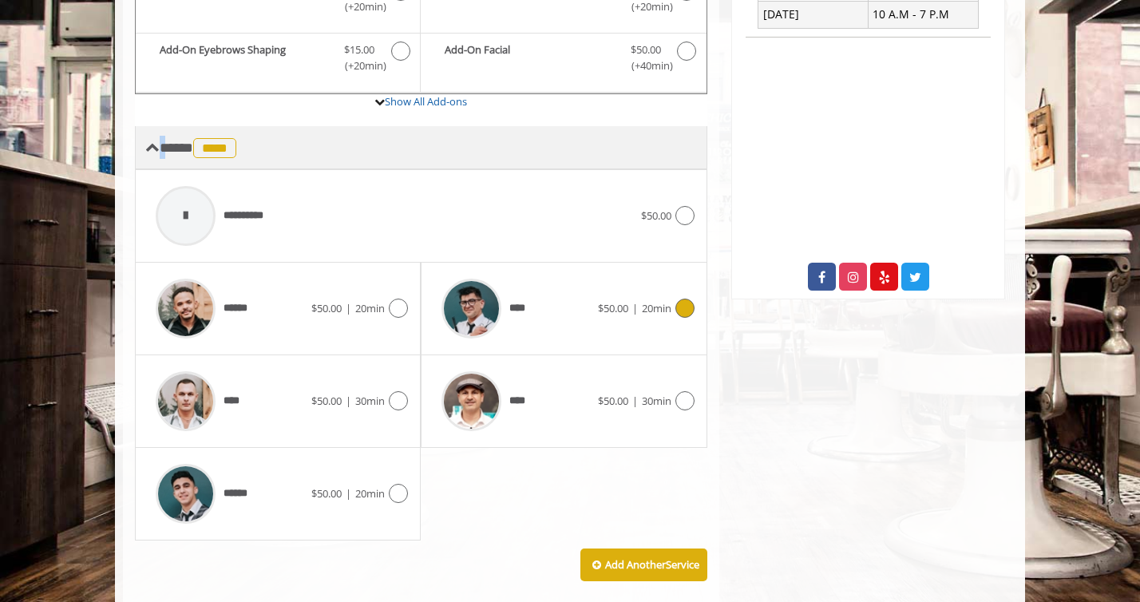
click at [145, 153] on span at bounding box center [152, 148] width 14 height 14
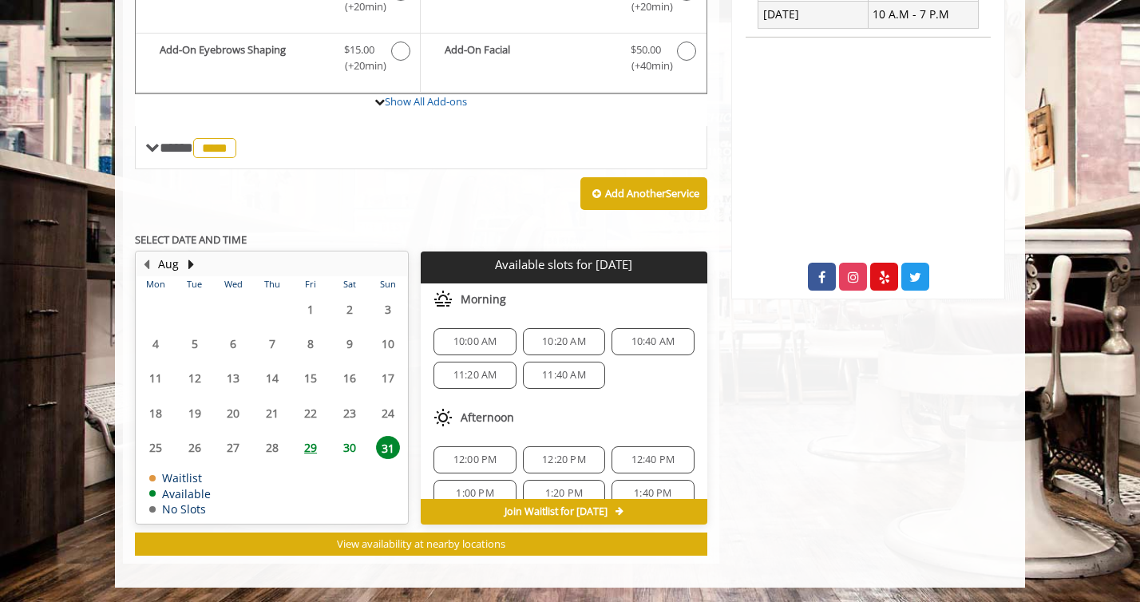
click at [787, 379] on div "Flatiron 10 E 23rd Street, New York Phone + (917) 475-1765. Email info@mademanb…" at bounding box center [869, 122] width 298 height 881
